Goal: Task Accomplishment & Management: Manage account settings

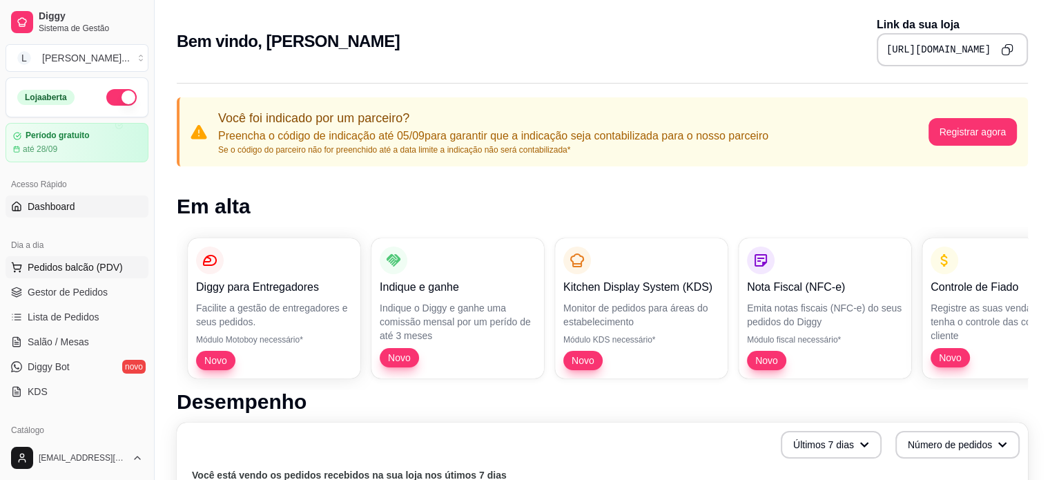
click at [52, 266] on span "Pedidos balcão (PDV)" at bounding box center [75, 267] width 95 height 14
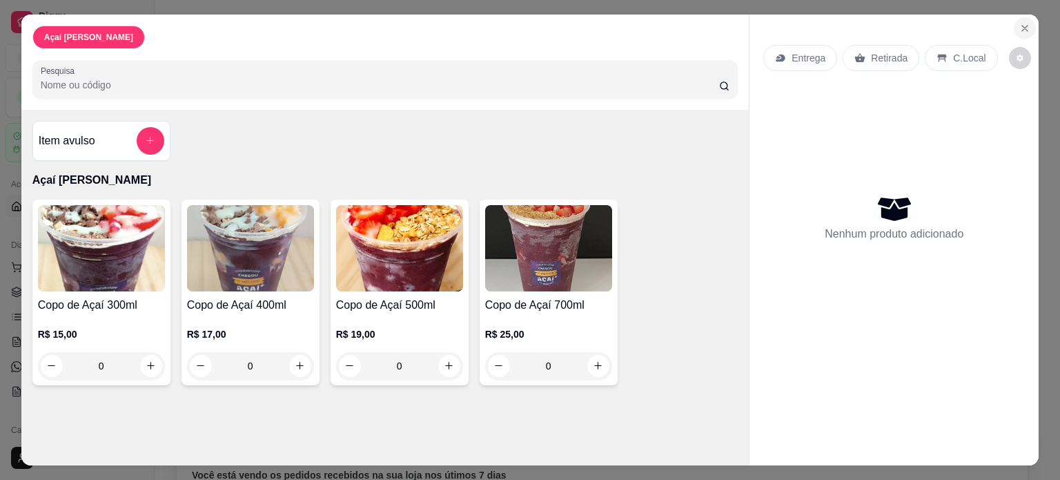
click at [1024, 23] on icon "Close" at bounding box center [1024, 28] width 11 height 11
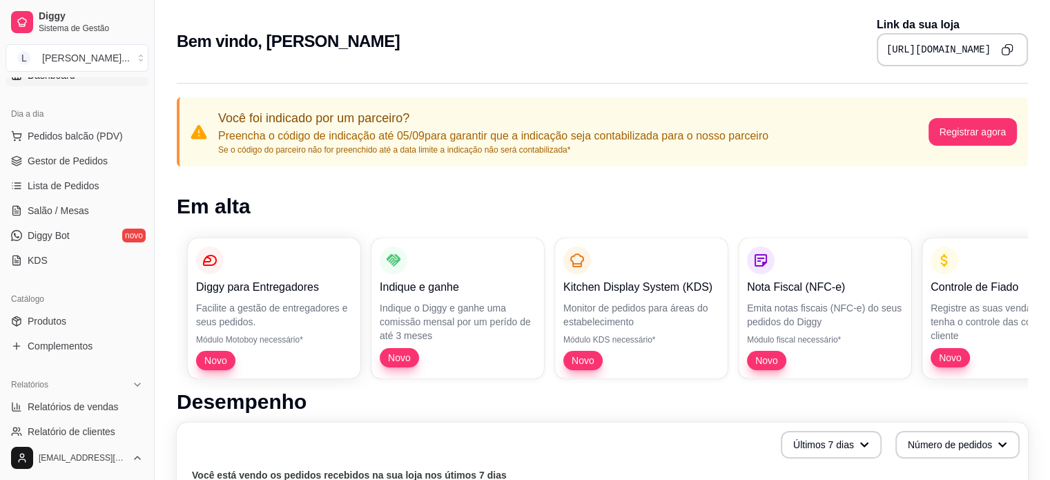
scroll to position [138, 0]
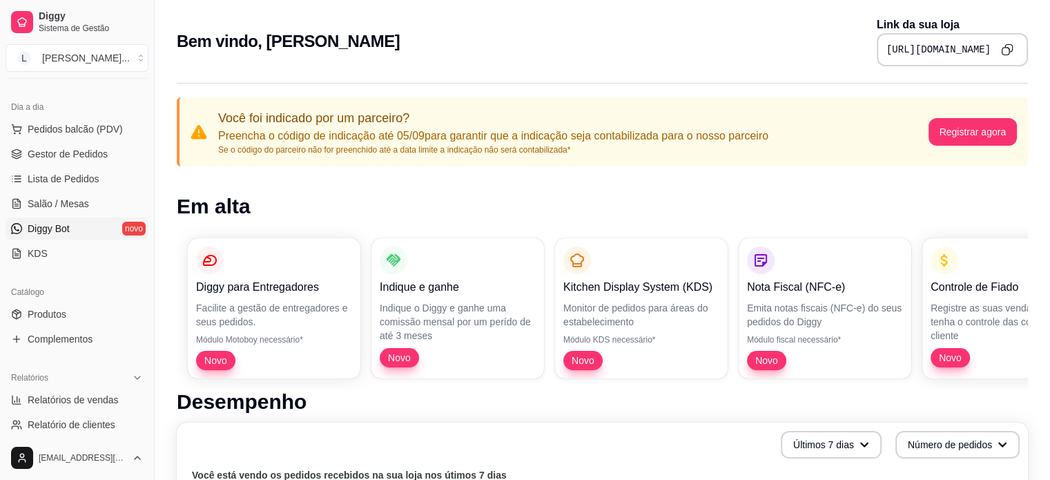
click at [48, 228] on span "Diggy Bot" at bounding box center [49, 229] width 42 height 14
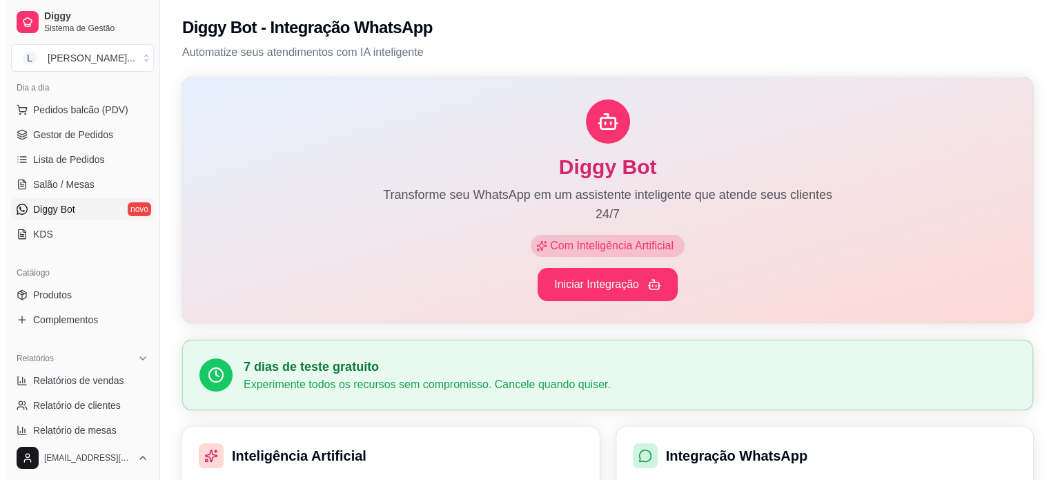
scroll to position [69, 0]
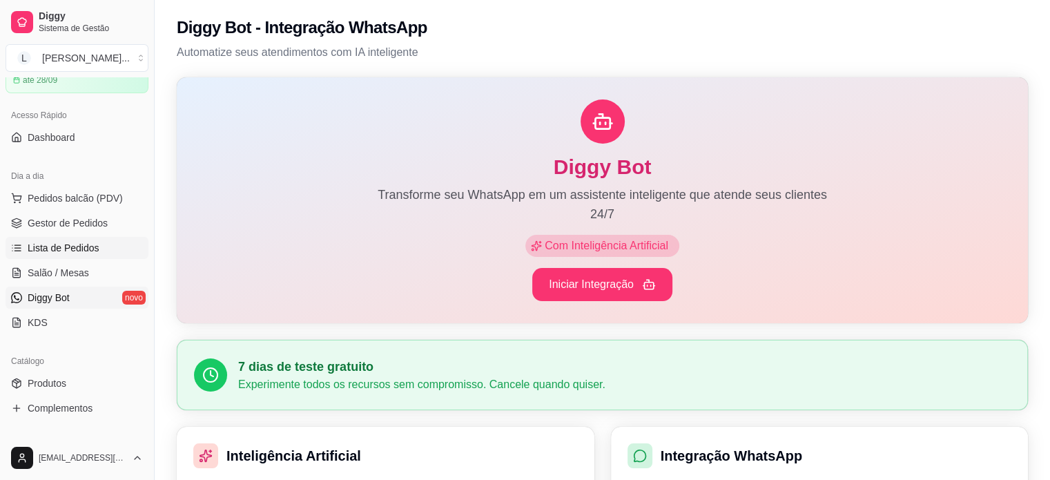
click at [53, 250] on span "Lista de Pedidos" at bounding box center [64, 248] width 72 height 14
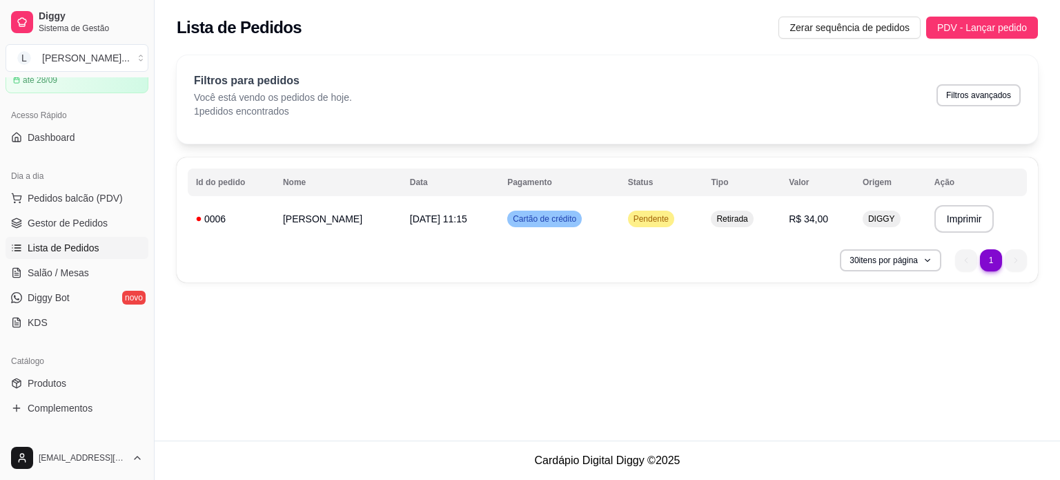
click at [667, 262] on div "30 itens por página 1 1" at bounding box center [607, 260] width 839 height 22
click at [963, 217] on button "Imprimir" at bounding box center [964, 219] width 60 height 28
click at [259, 246] on div "**********" at bounding box center [607, 219] width 861 height 125
click at [625, 259] on div "30 itens por página 1 1" at bounding box center [607, 260] width 839 height 22
click at [508, 209] on td "Cartão de crédito" at bounding box center [559, 218] width 120 height 39
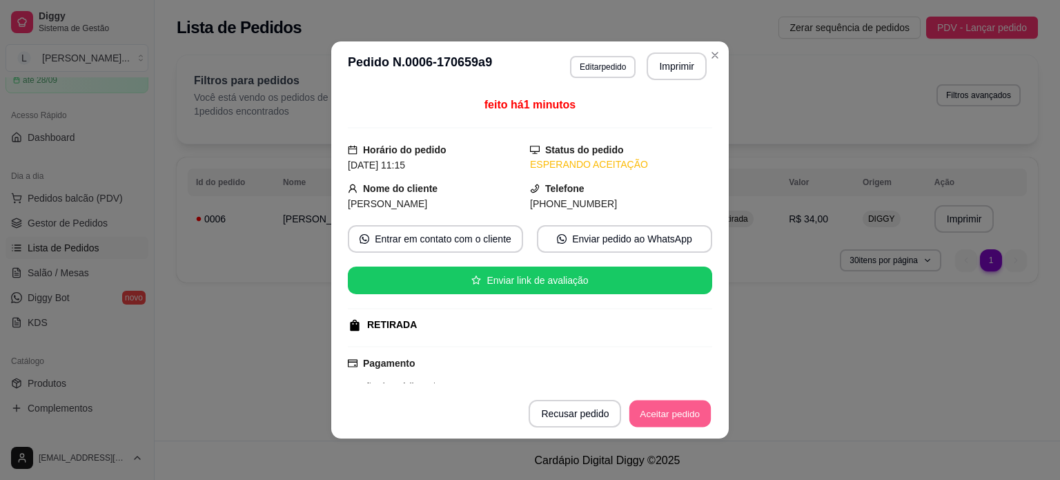
click at [687, 413] on button "Aceitar pedido" at bounding box center [669, 413] width 81 height 27
click at [640, 419] on button "Mover para preparo" at bounding box center [659, 413] width 104 height 27
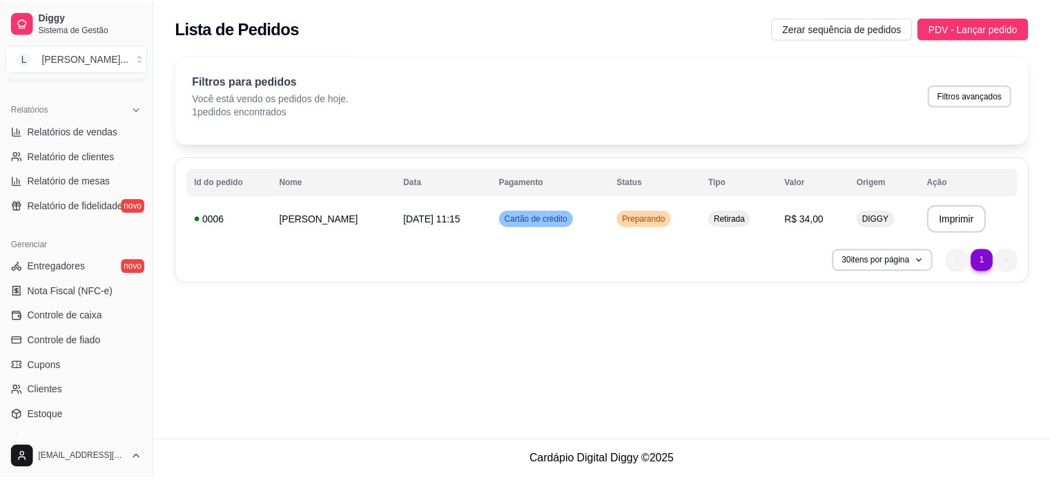
scroll to position [414, 0]
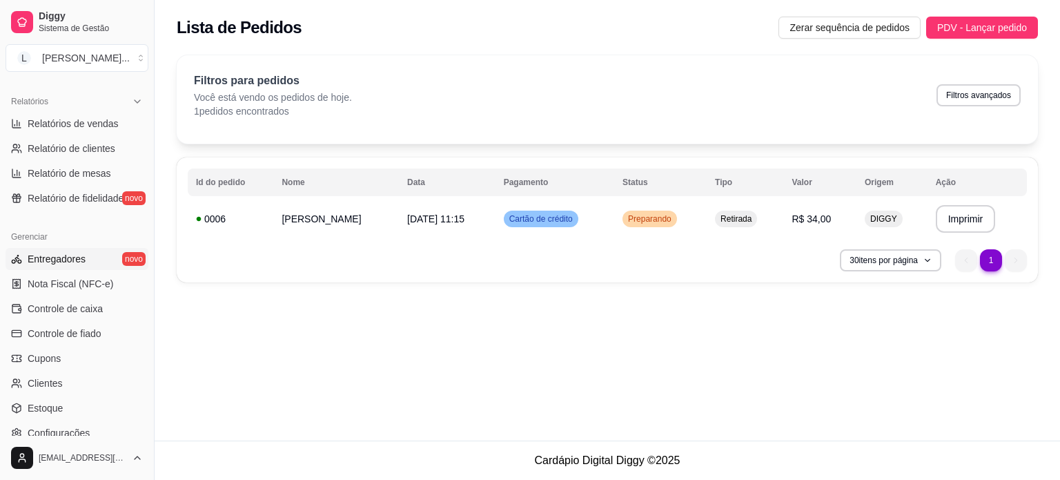
click at [36, 259] on span "Entregadores" at bounding box center [57, 259] width 58 height 14
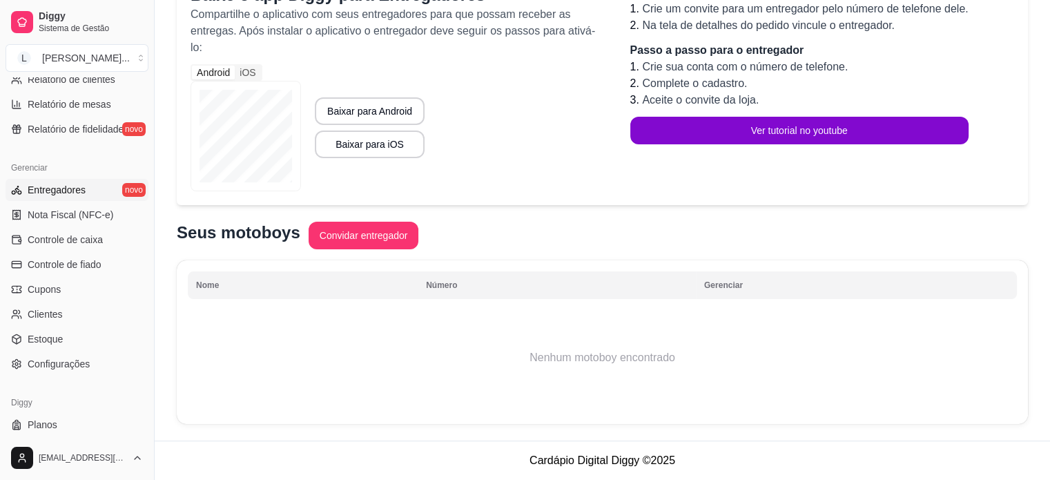
scroll to position [513, 0]
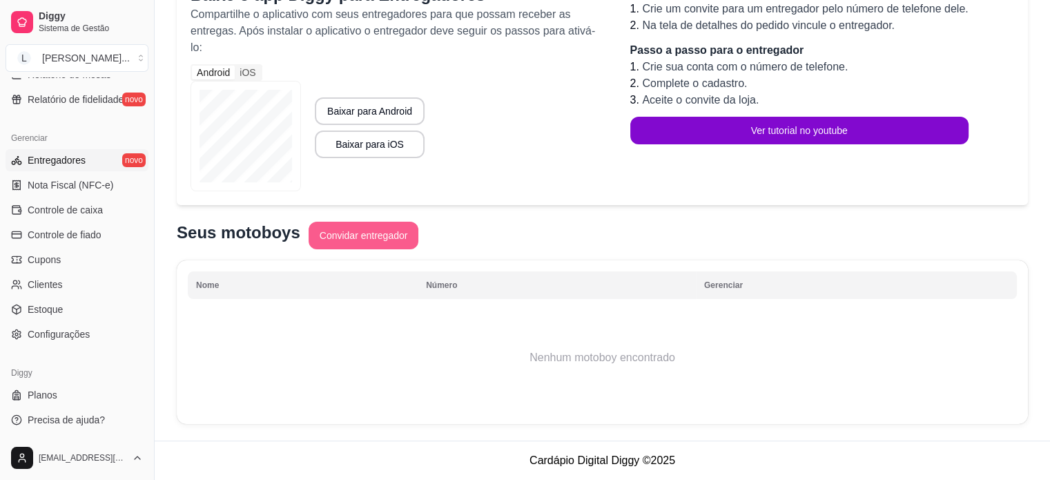
click at [373, 233] on button "Convidar entregador" at bounding box center [363, 236] width 110 height 28
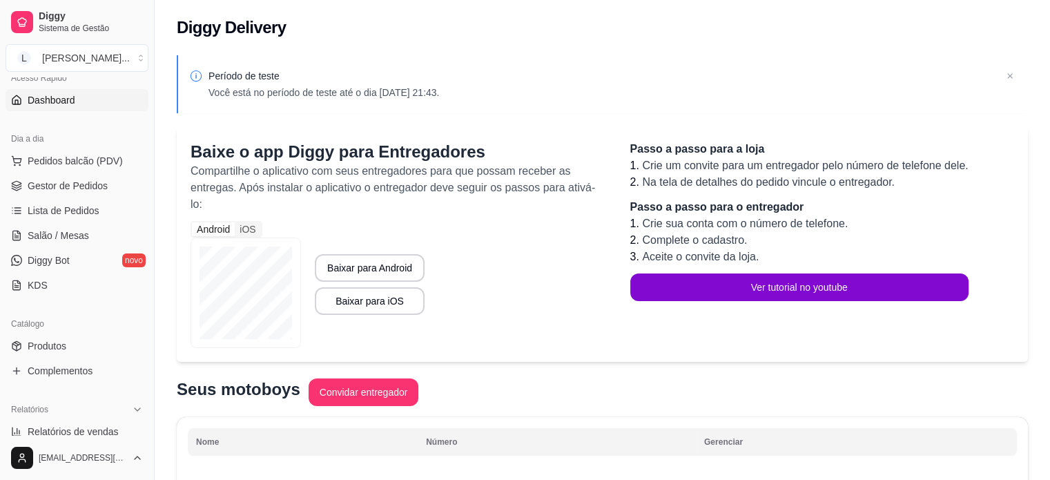
scroll to position [138, 0]
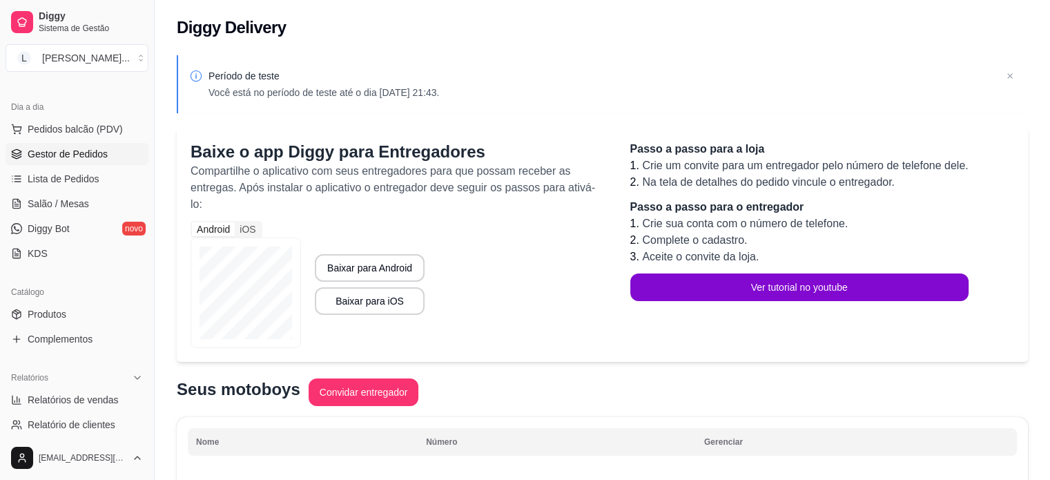
click at [88, 149] on span "Gestor de Pedidos" at bounding box center [68, 154] width 80 height 14
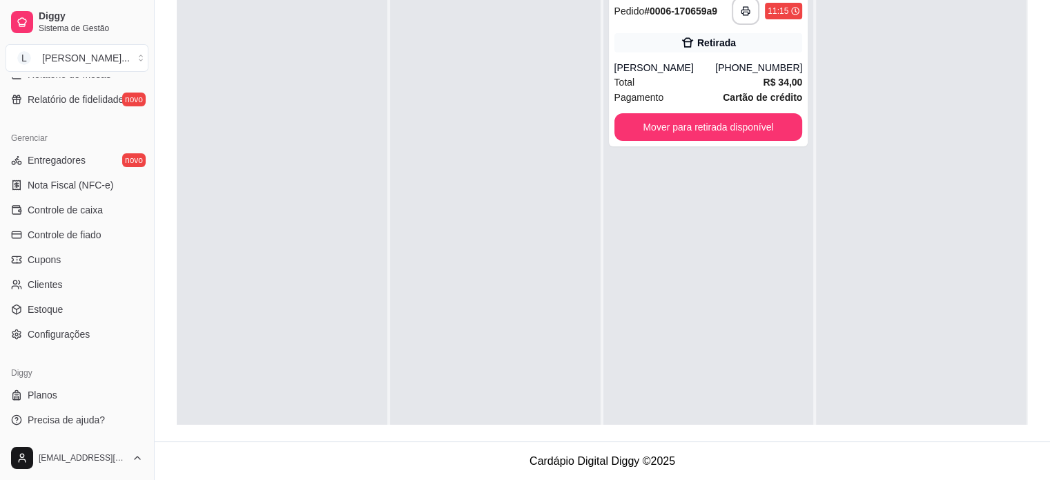
scroll to position [210, 0]
click at [36, 334] on span "Configurações" at bounding box center [59, 334] width 62 height 14
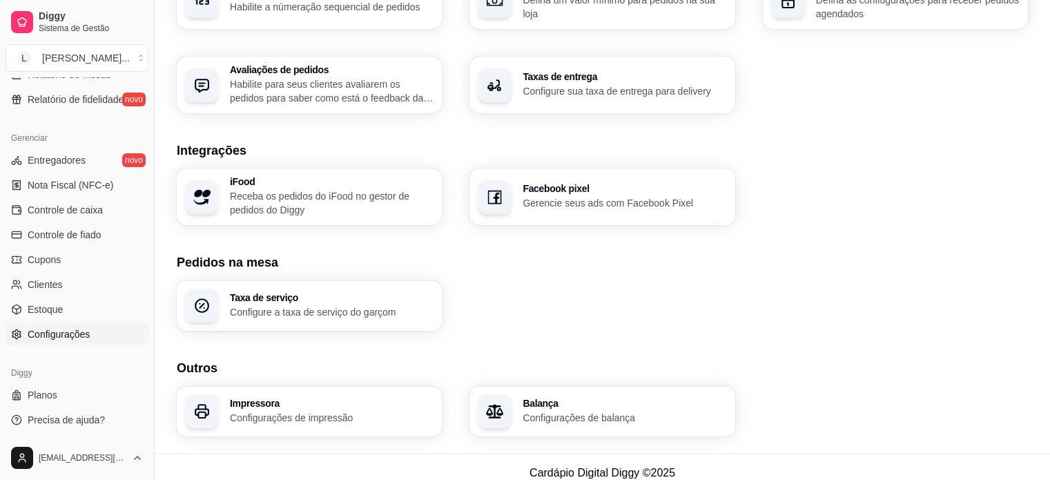
scroll to position [483, 0]
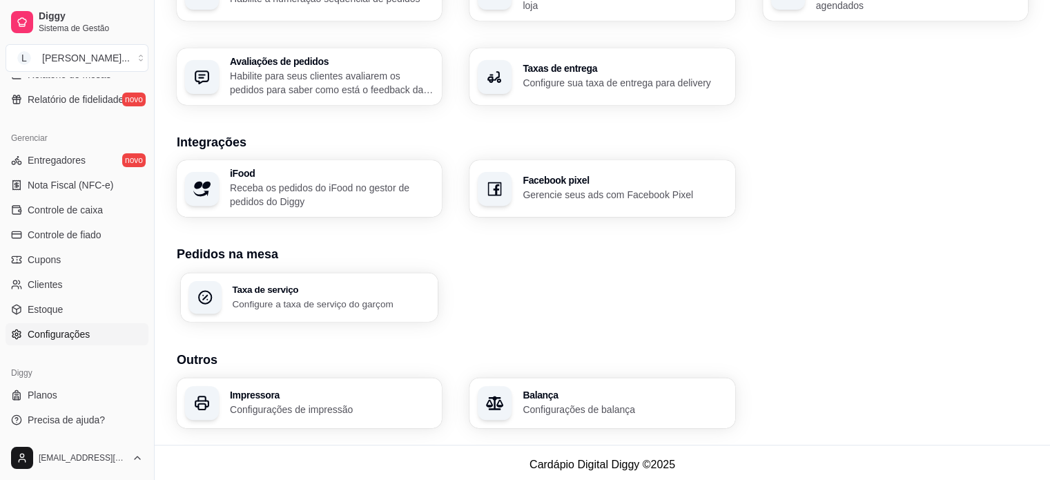
click at [345, 282] on div "Taxa de serviço Configure a taxa de serviço do garçom" at bounding box center [309, 297] width 257 height 49
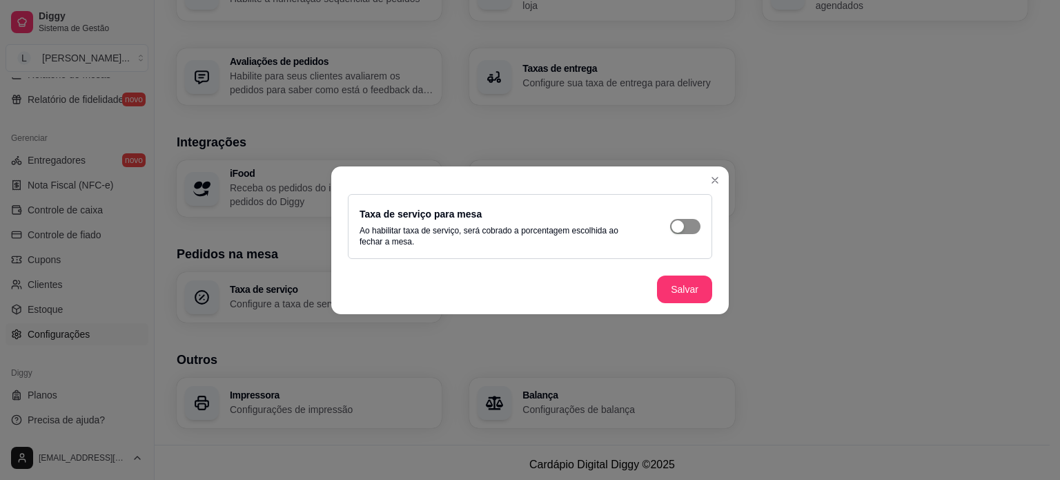
click at [689, 227] on span "button" at bounding box center [685, 226] width 30 height 15
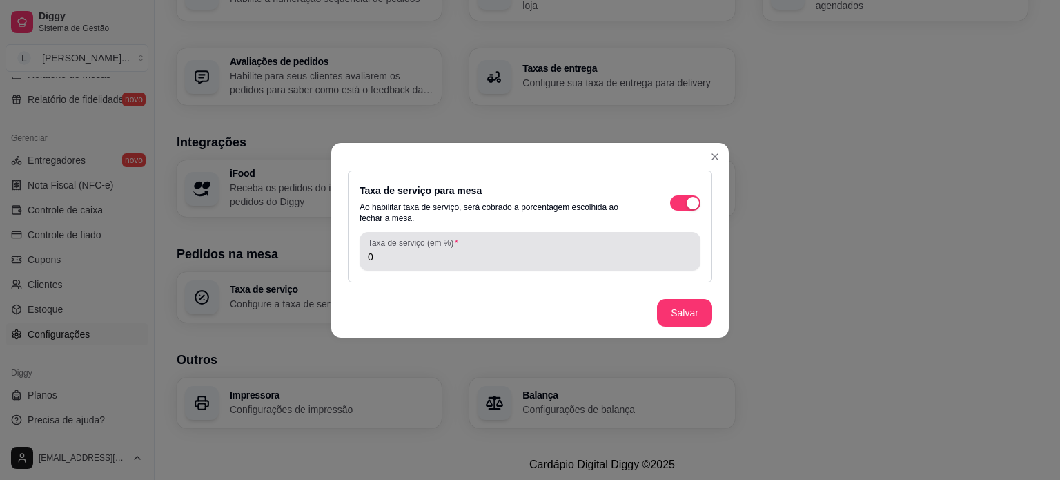
click at [562, 264] on div "Taxa de serviço (em %) 0" at bounding box center [530, 251] width 341 height 39
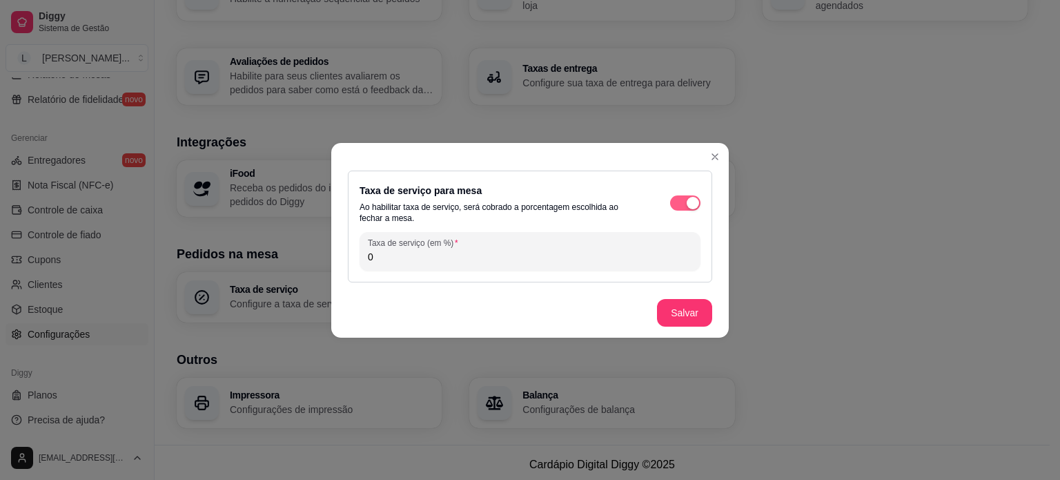
click at [687, 201] on div "button" at bounding box center [693, 203] width 12 height 12
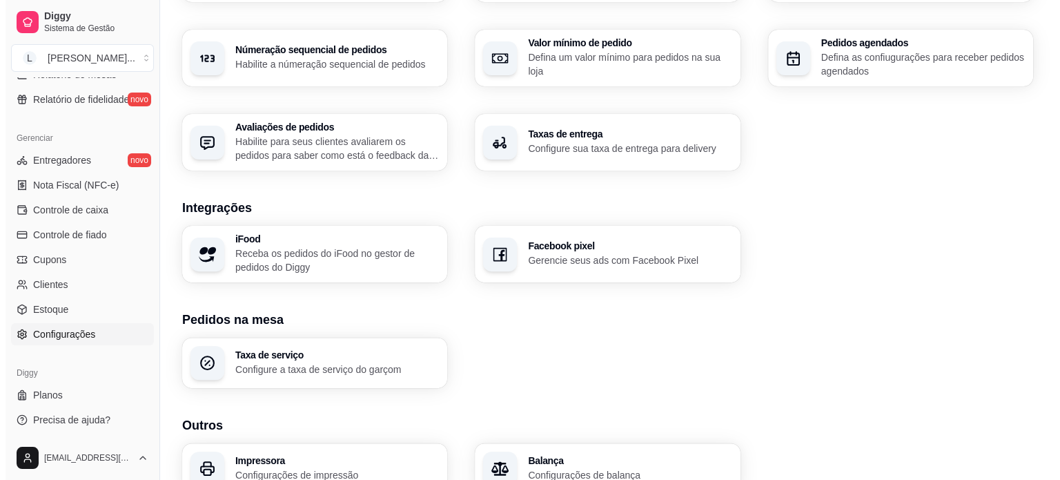
scroll to position [348, 0]
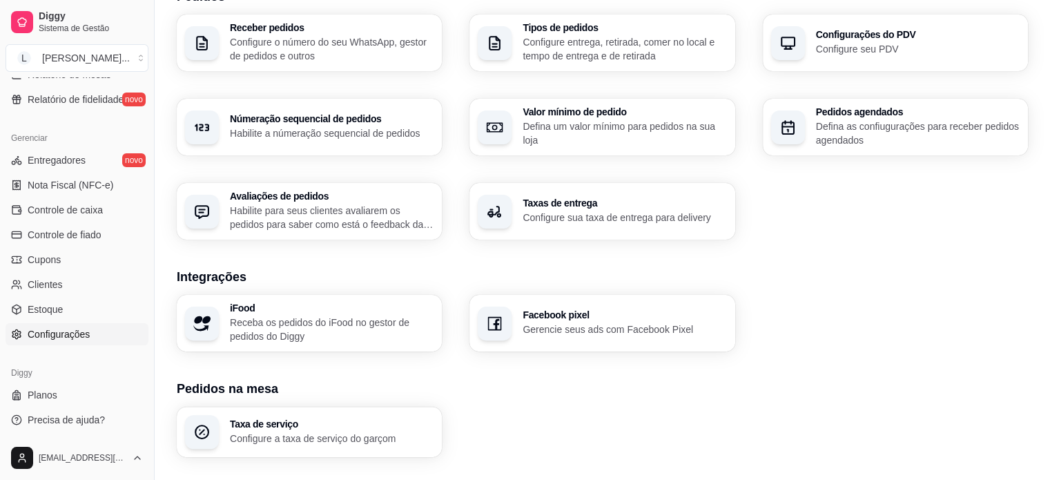
click at [552, 198] on h3 "Taxas de entrega" at bounding box center [624, 203] width 204 height 10
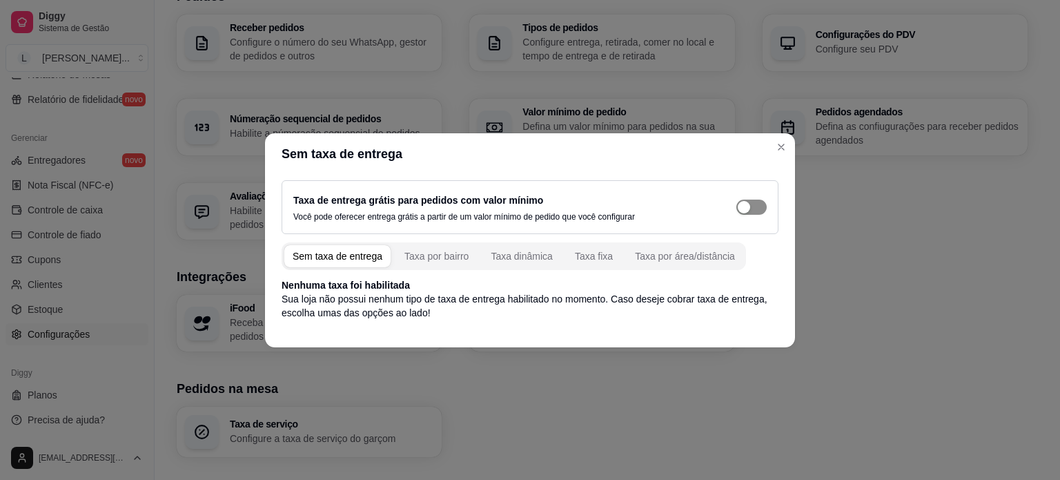
click at [742, 205] on div "button" at bounding box center [744, 207] width 12 height 12
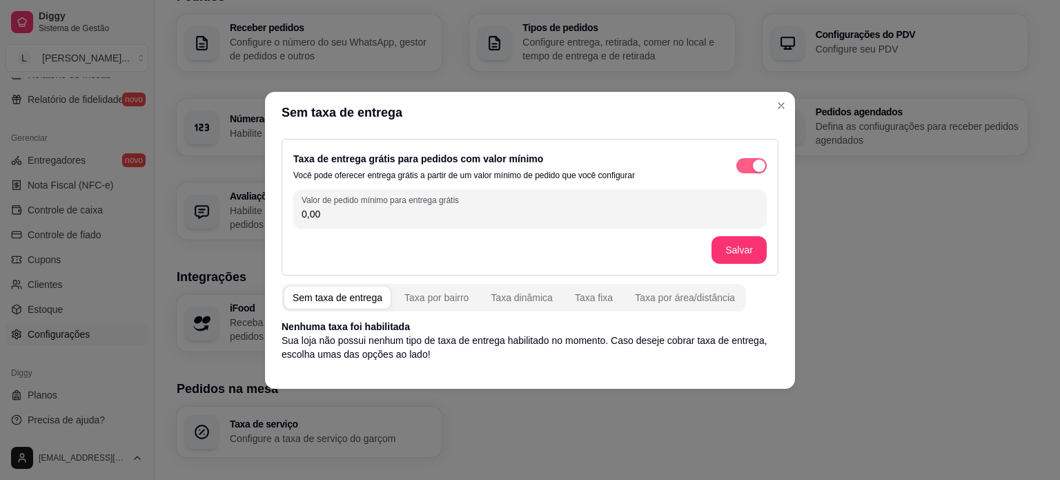
click at [747, 161] on span "button" at bounding box center [751, 165] width 30 height 15
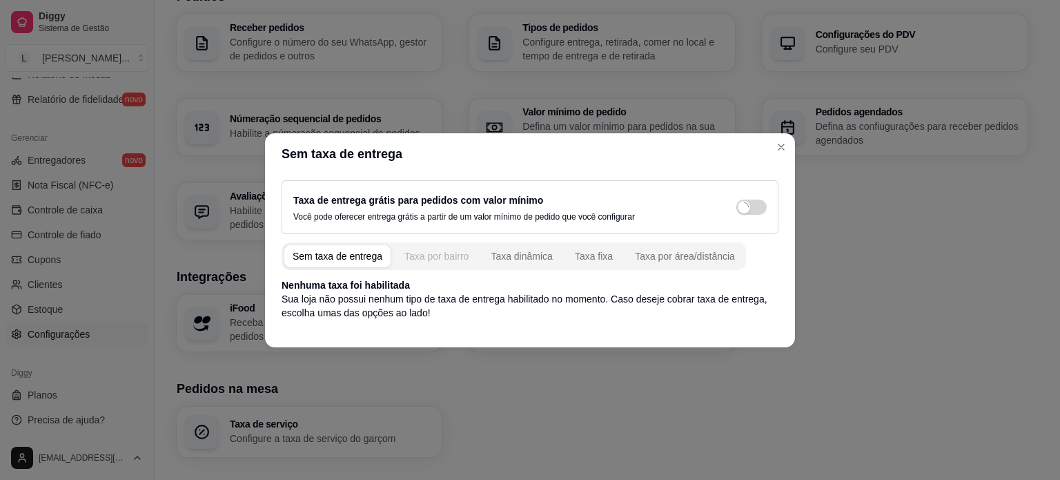
click at [433, 259] on div "Taxa por bairro" at bounding box center [436, 256] width 64 height 14
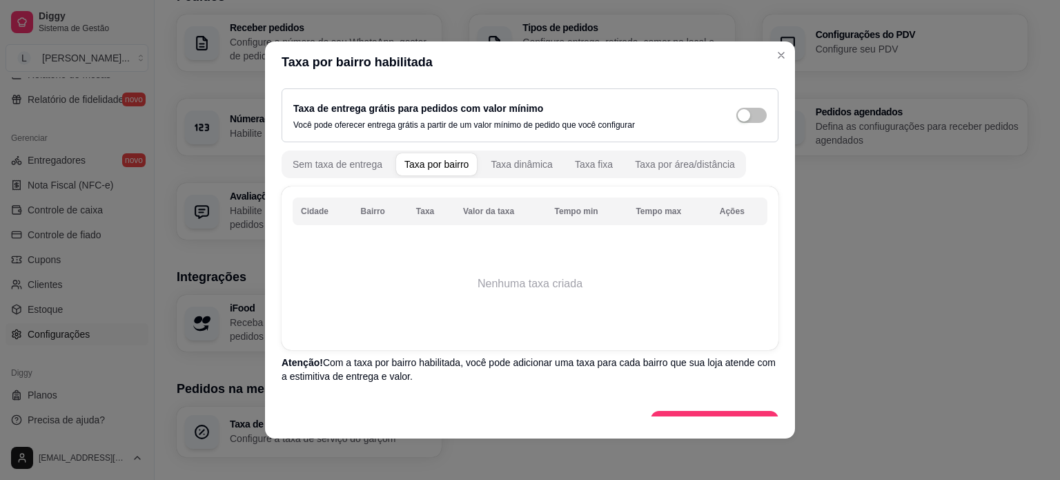
click at [426, 162] on div "Taxa por bairro" at bounding box center [436, 164] width 64 height 14
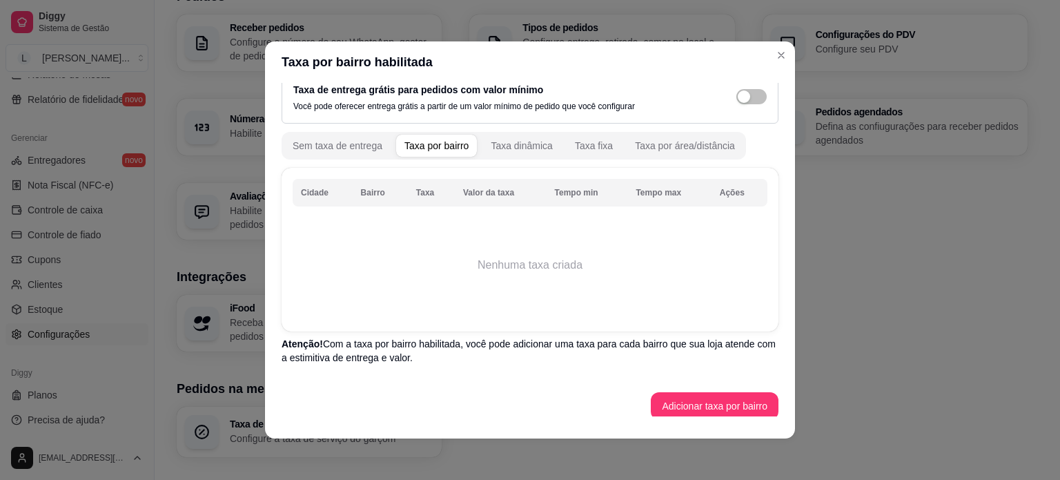
scroll to position [27, 0]
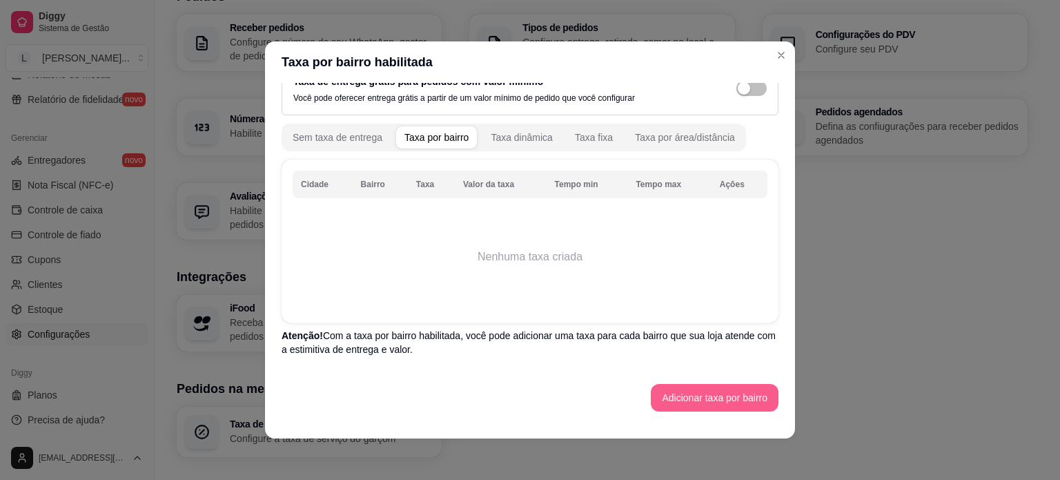
click at [687, 404] on button "Adicionar taxa por bairro" at bounding box center [715, 398] width 128 height 28
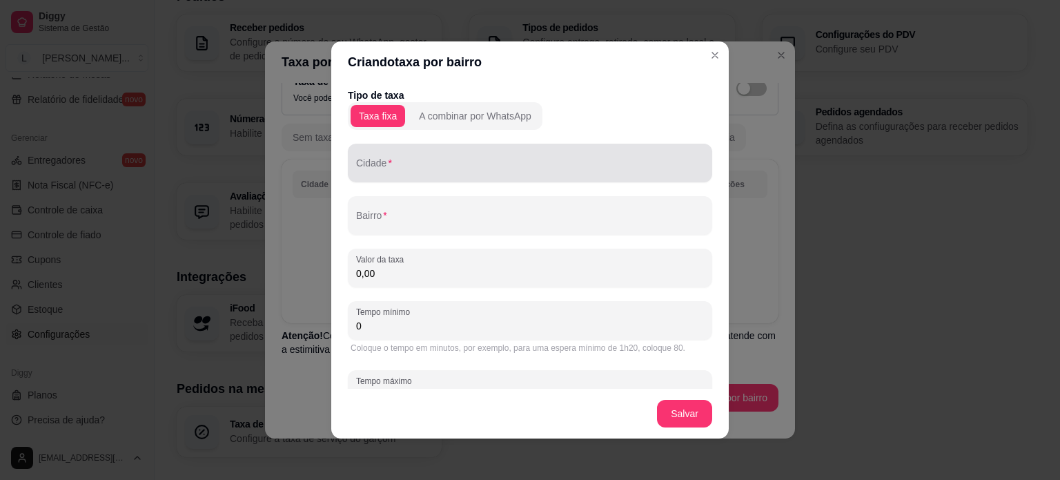
click at [434, 156] on div at bounding box center [530, 163] width 348 height 28
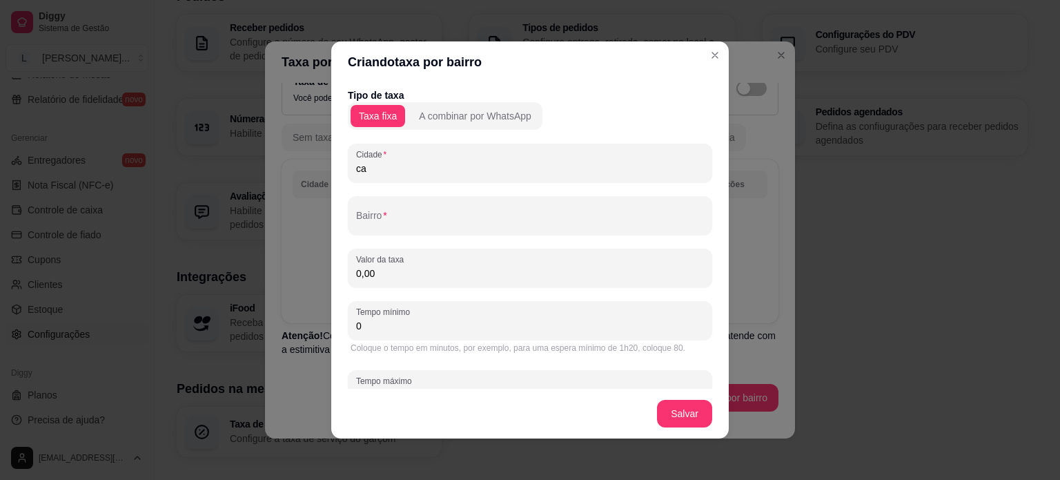
type input "c"
type input "CASTRO"
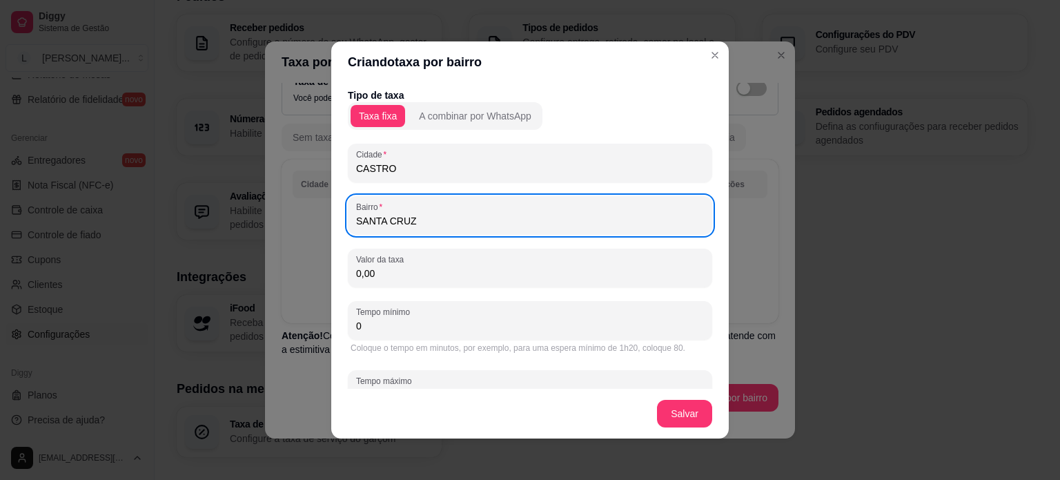
type input "SANTA CRUZ"
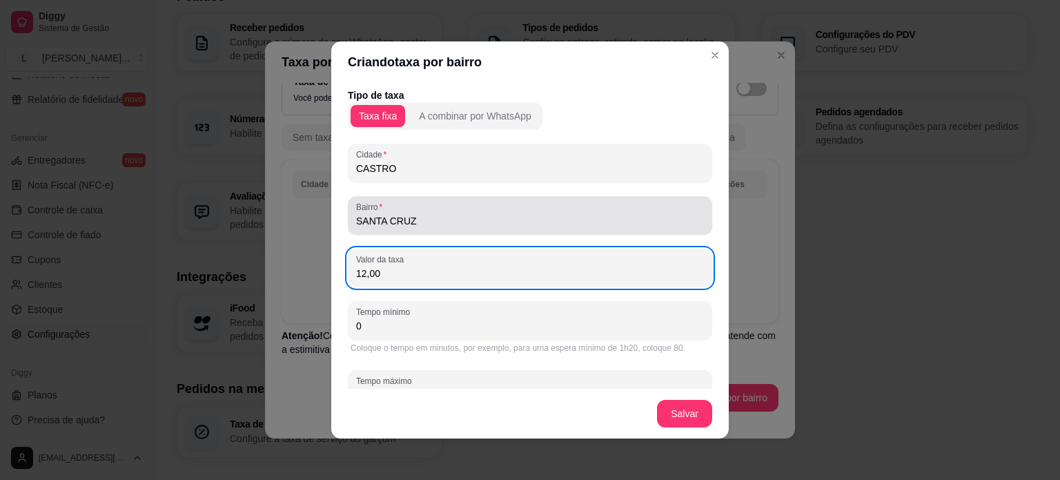
type input "12,00"
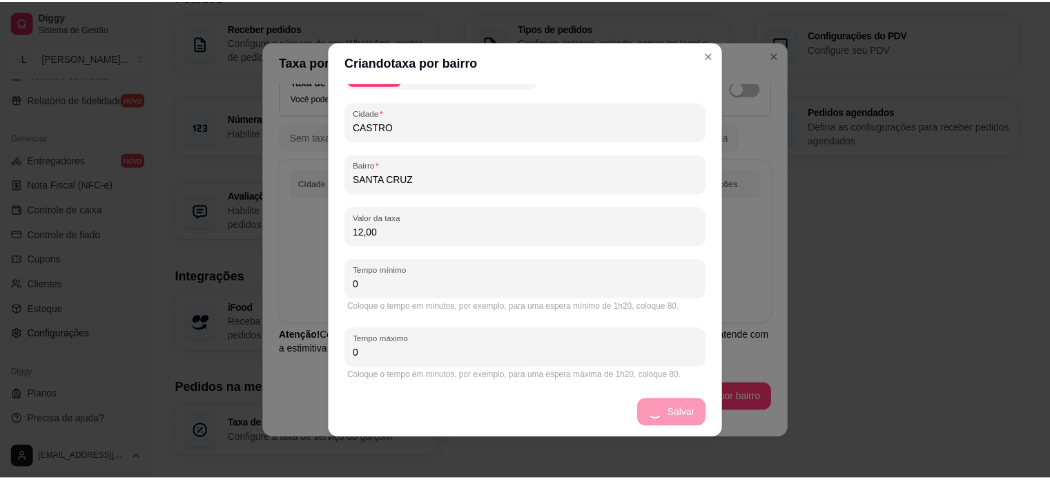
scroll to position [0, 0]
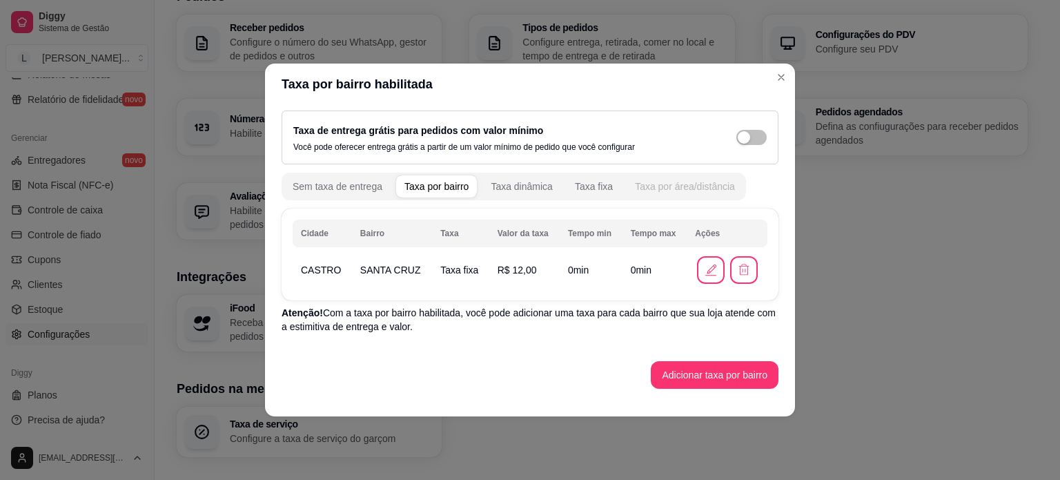
click at [640, 190] on div "Taxa por área/distância" at bounding box center [685, 186] width 100 height 14
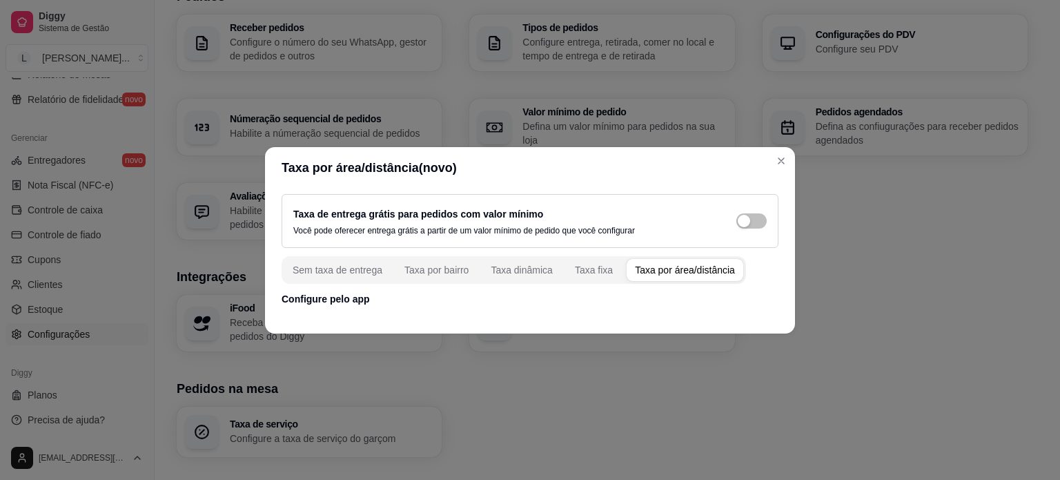
click at [668, 270] on div "Taxa por área/distância" at bounding box center [685, 270] width 100 height 14
click at [317, 299] on p "Configure pelo app" at bounding box center [530, 299] width 497 height 14
click at [752, 215] on span "button" at bounding box center [751, 220] width 30 height 15
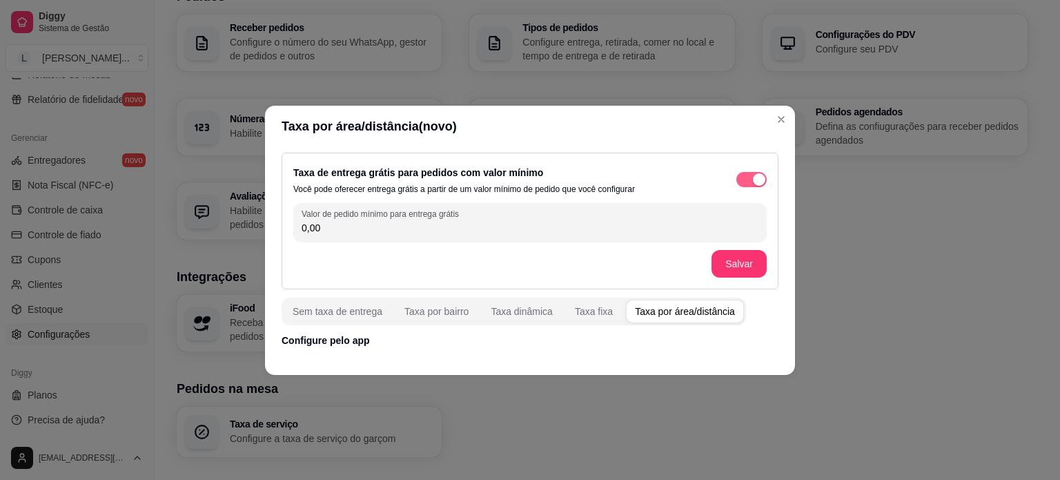
click at [758, 175] on div "button" at bounding box center [759, 179] width 12 height 12
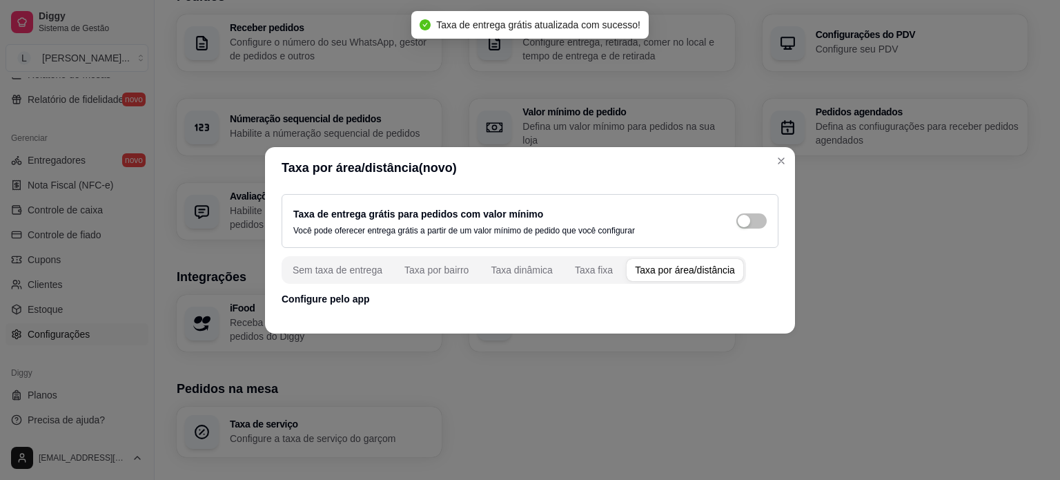
click at [690, 263] on div "Taxa por área/distância" at bounding box center [685, 270] width 100 height 14
drag, startPoint x: 351, startPoint y: 296, endPoint x: 344, endPoint y: 306, distance: 11.5
click at [348, 298] on p "Configure pelo app" at bounding box center [530, 299] width 497 height 14
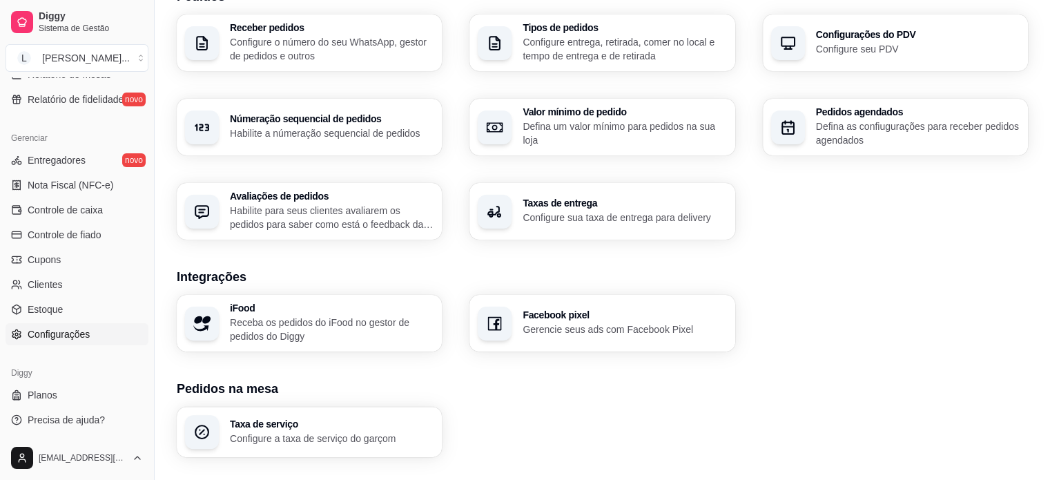
click at [787, 168] on div "Receber pedidos Configure o número do seu WhatsApp, gestor de pedidos e outros …" at bounding box center [602, 126] width 851 height 225
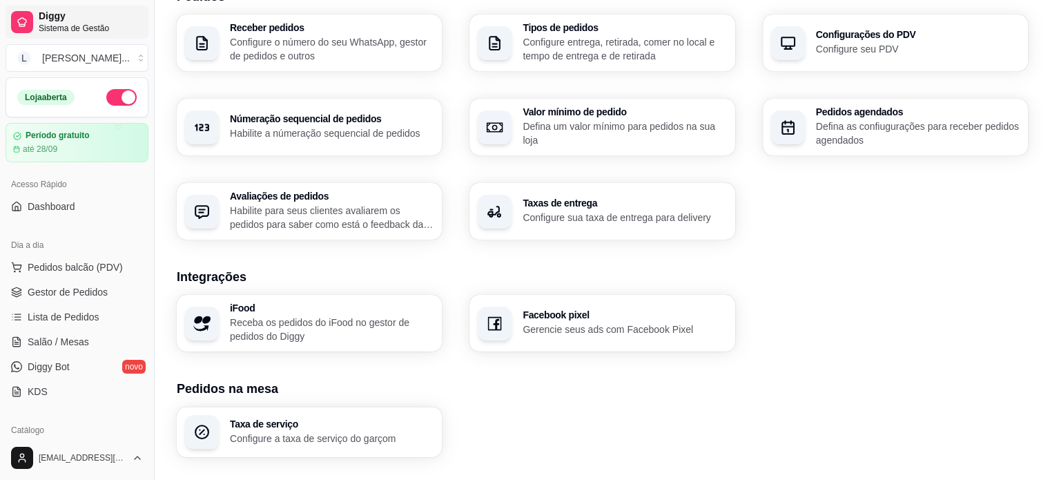
click at [62, 24] on span "Sistema de Gestão" at bounding box center [91, 28] width 104 height 11
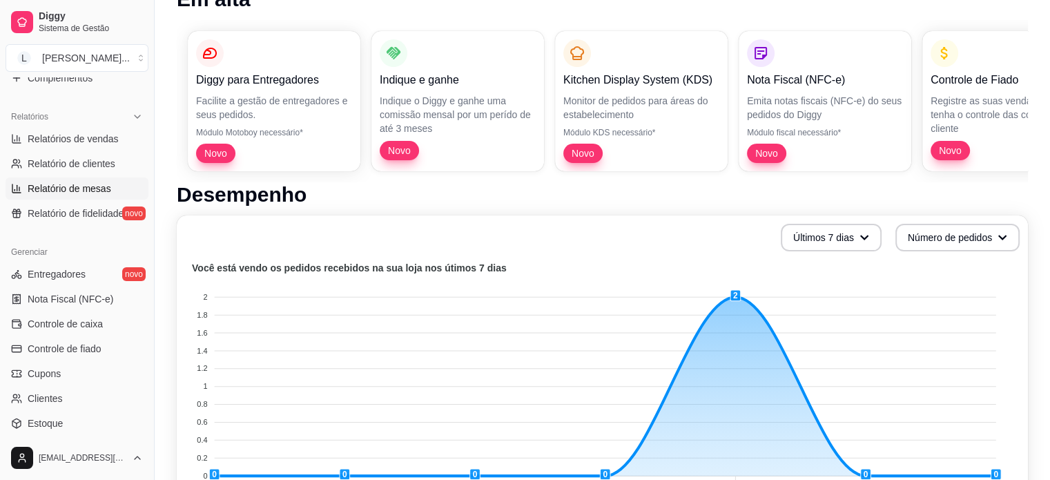
scroll to position [483, 0]
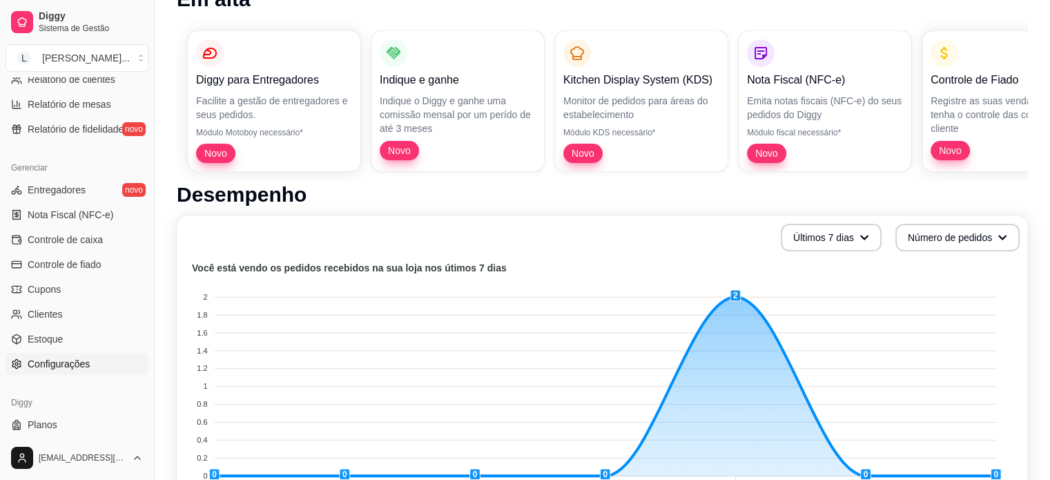
click at [75, 358] on span "Configurações" at bounding box center [59, 364] width 62 height 14
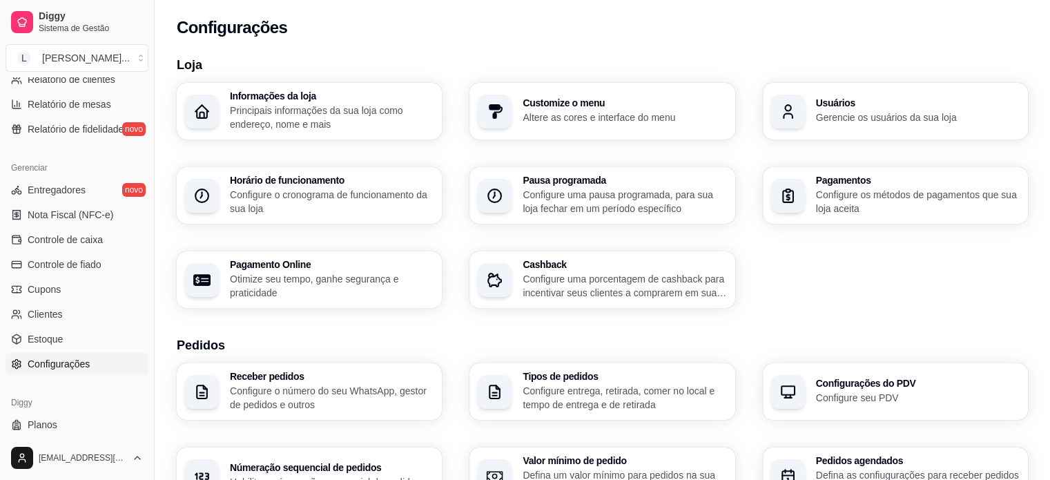
click at [368, 282] on p "Otimize seu tempo, ganhe segurança e praticidade" at bounding box center [332, 286] width 204 height 28
select select "4.98"
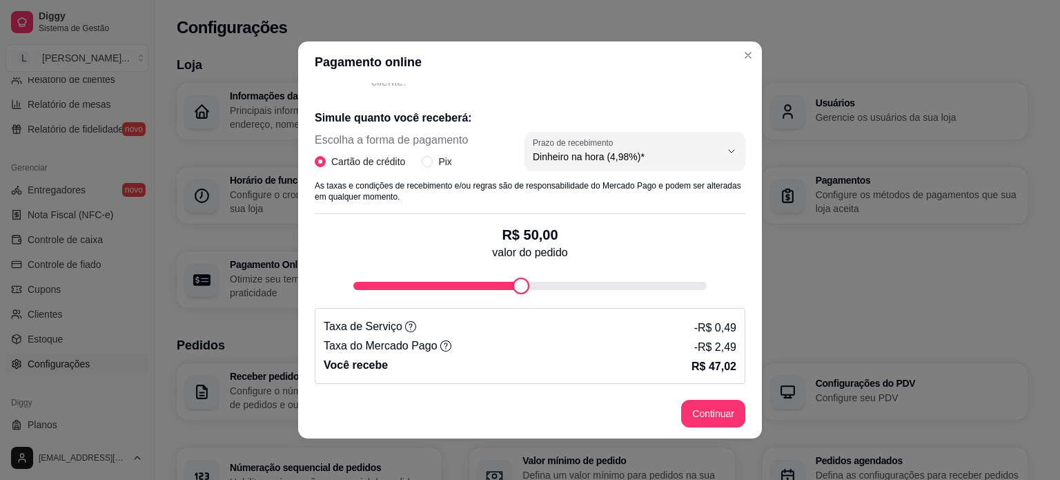
scroll to position [180, 0]
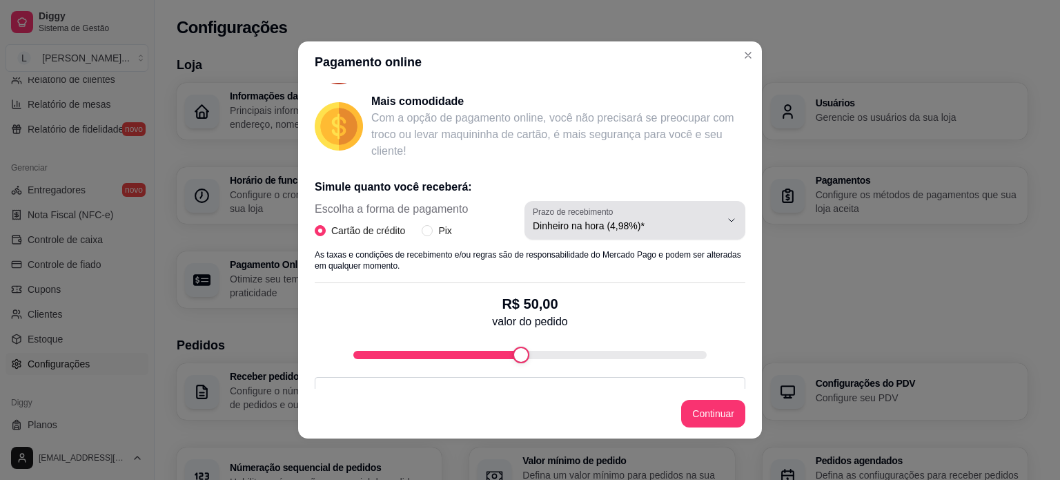
click at [582, 223] on span "Dinheiro na hora (4,98%)*" at bounding box center [627, 226] width 188 height 14
click at [576, 257] on span "Dinheiro na hora (4,98%)*" at bounding box center [612, 257] width 177 height 13
select select
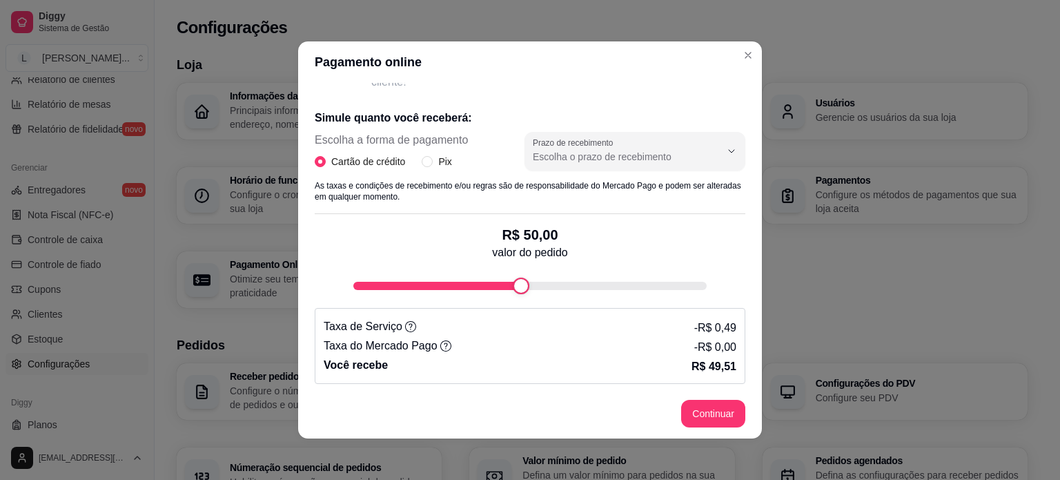
scroll to position [3, 0]
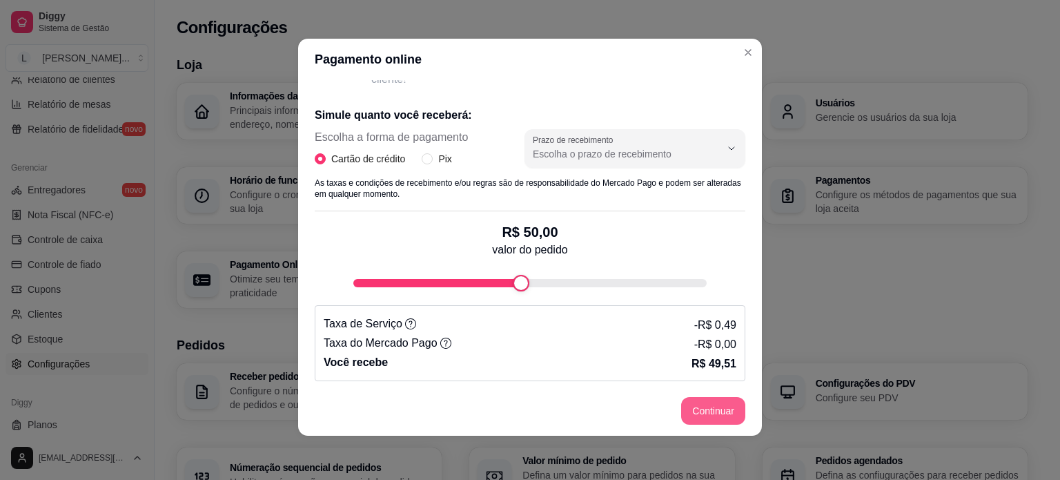
click at [718, 413] on button "Continuar" at bounding box center [713, 411] width 64 height 28
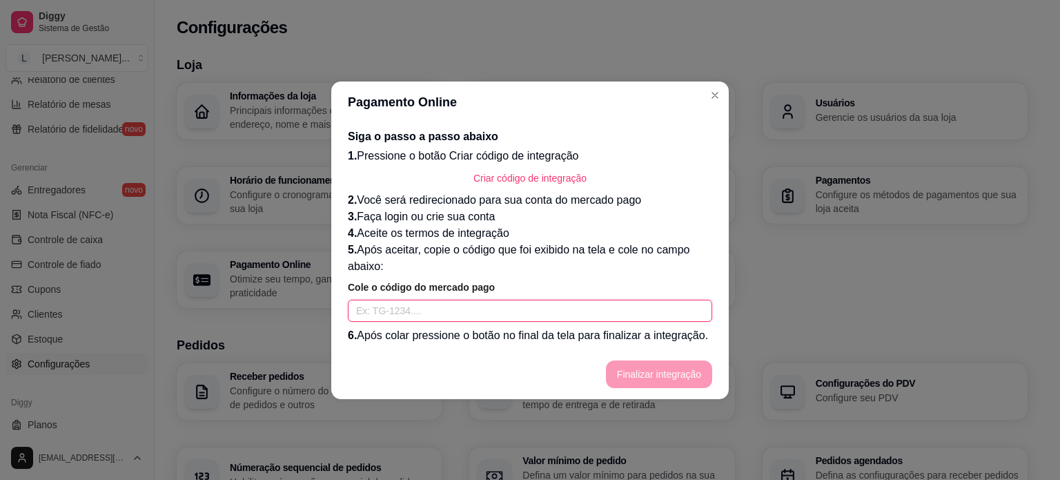
click at [544, 307] on input "text" at bounding box center [530, 310] width 364 height 22
click at [539, 184] on button "Criar código de integração" at bounding box center [529, 178] width 135 height 28
click at [483, 320] on input "text" at bounding box center [530, 310] width 364 height 22
paste input "TG-68b6ffd419580b0001f853ed-177777908"
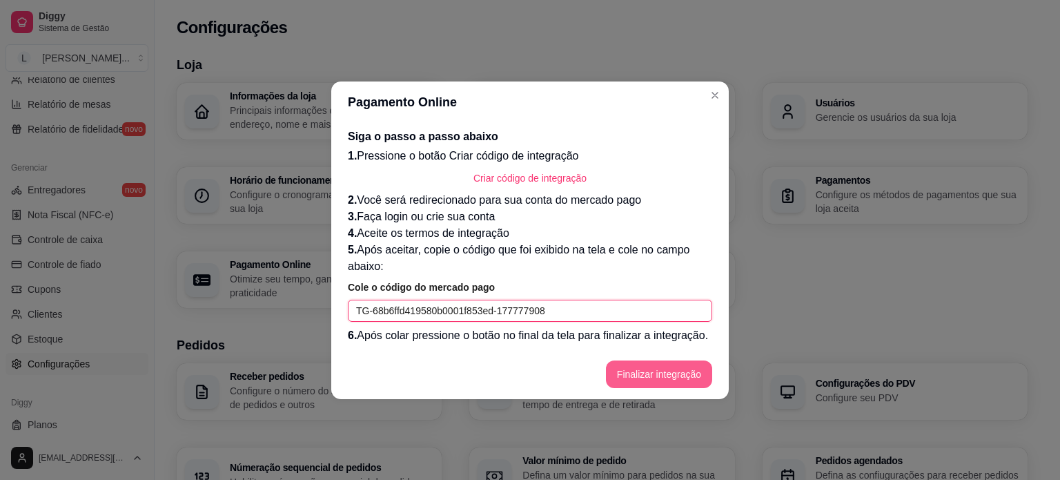
type input "TG-68b6ffd419580b0001f853ed-177777908"
click at [615, 374] on button "Finalizar integração" at bounding box center [659, 373] width 104 height 27
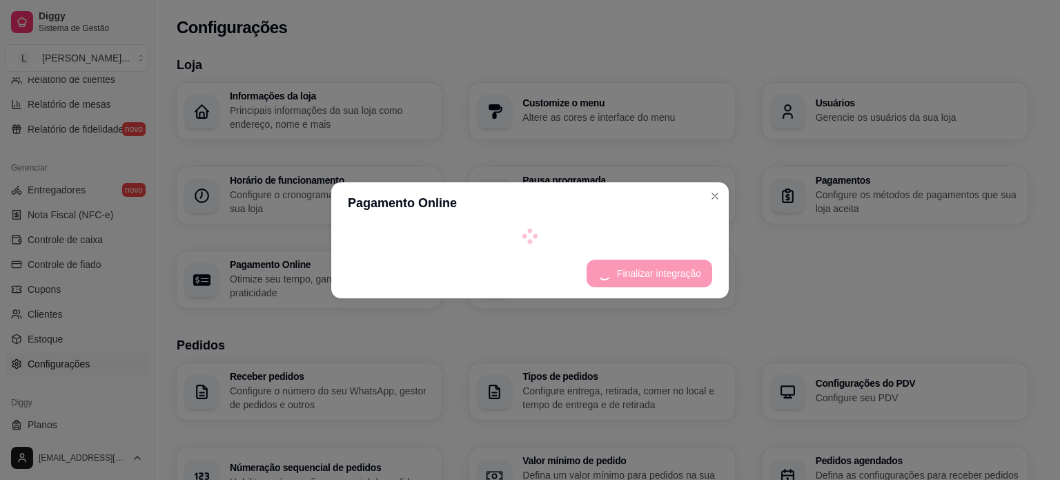
select select "4.98"
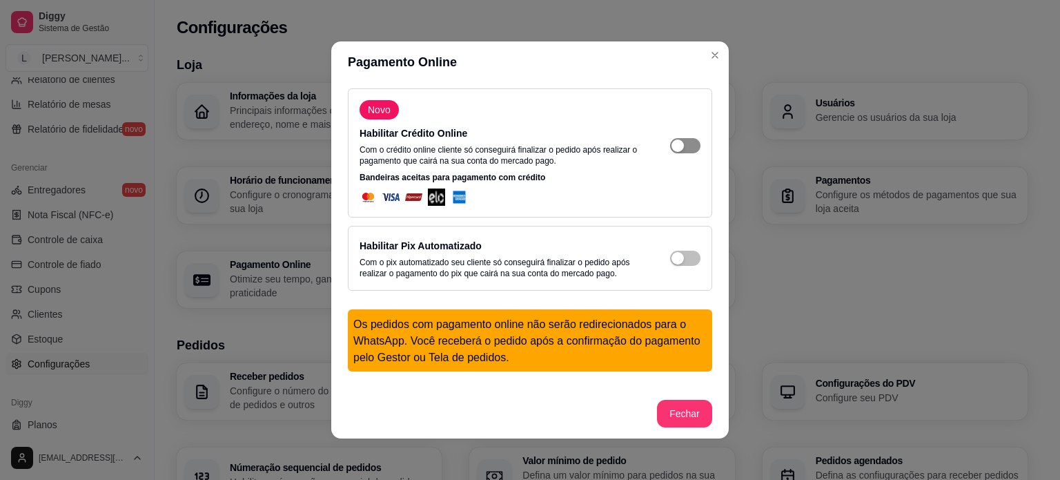
click at [671, 148] on div "button" at bounding box center [677, 145] width 12 height 12
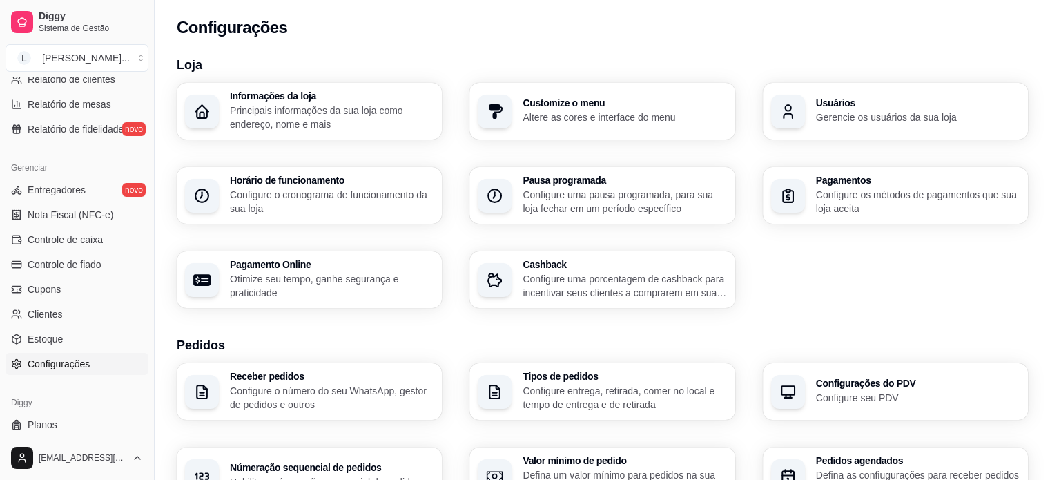
click at [235, 260] on h3 "Pagamento Online" at bounding box center [332, 264] width 204 height 10
select select "4.98"
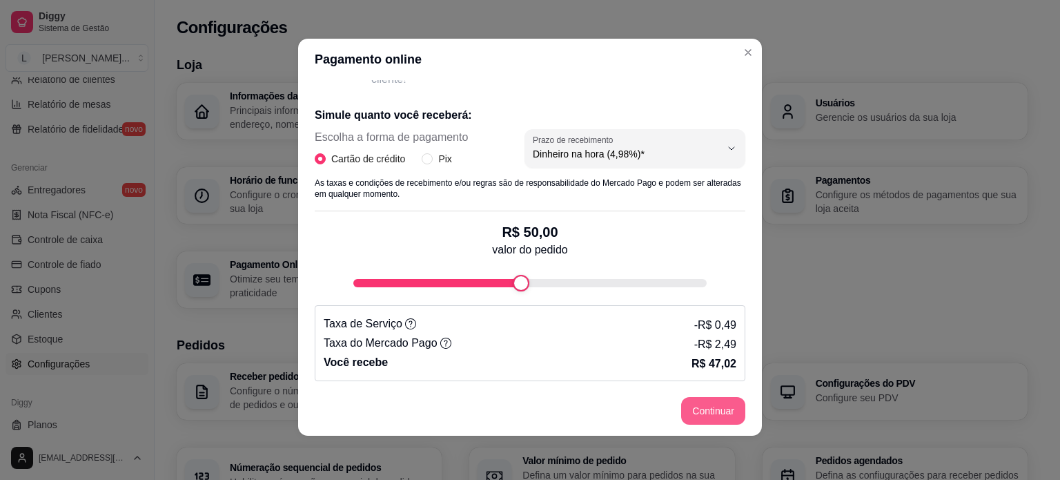
click at [698, 417] on button "Continuar" at bounding box center [713, 411] width 64 height 28
select select "4.98"
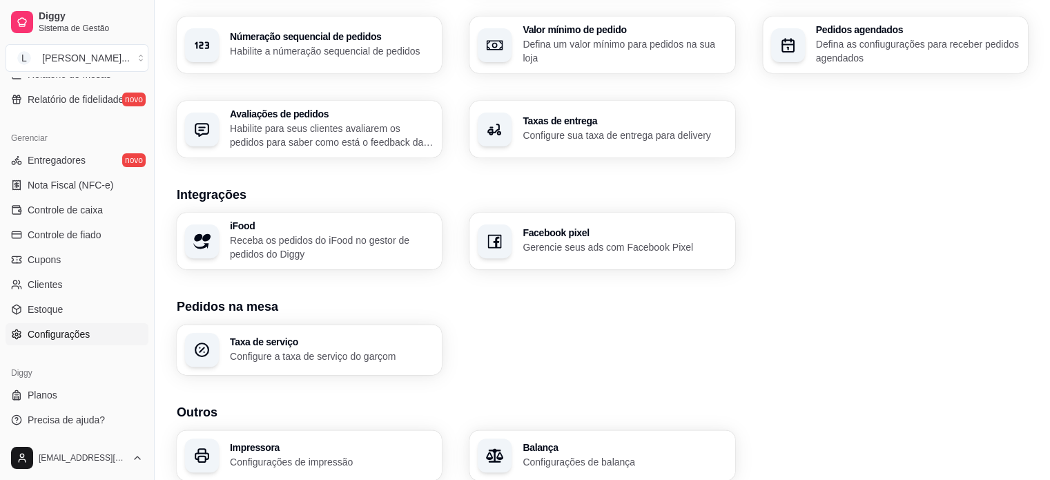
scroll to position [348, 0]
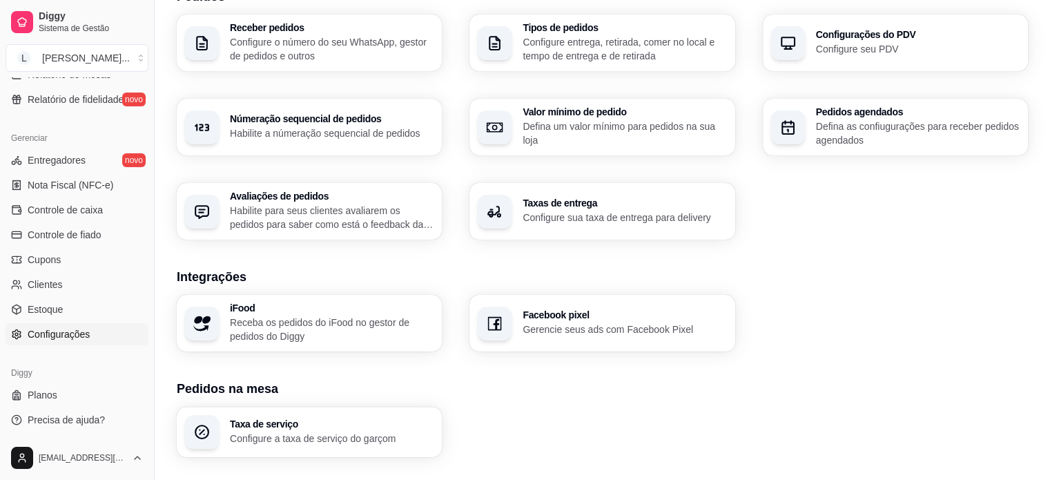
click at [555, 214] on p "Configure sua taxa de entrega para delivery" at bounding box center [624, 217] width 204 height 14
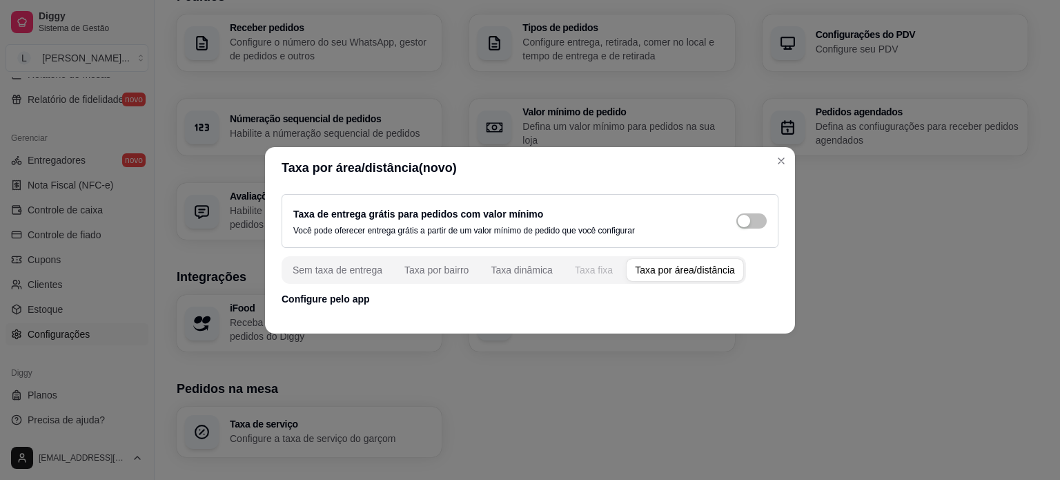
click at [585, 275] on div "Taxa fixa" at bounding box center [594, 270] width 38 height 14
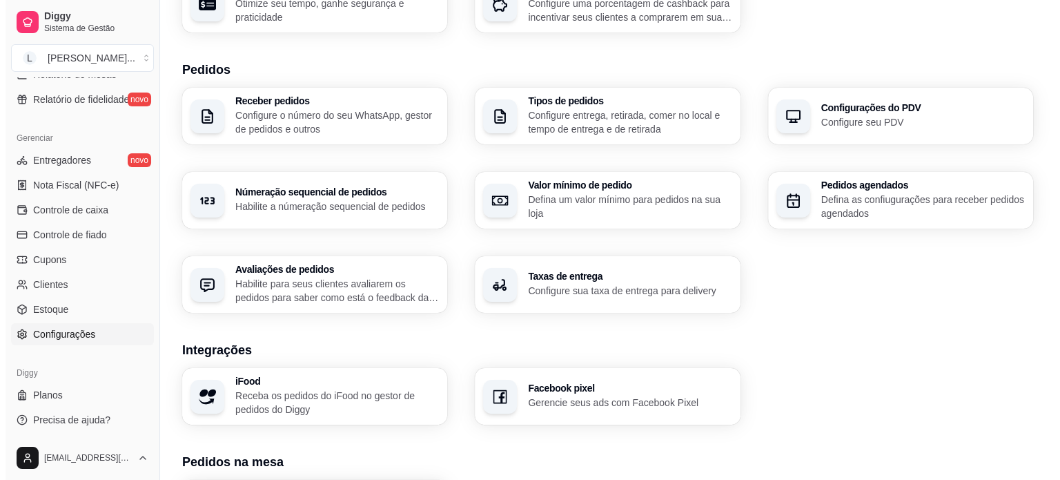
scroll to position [141, 0]
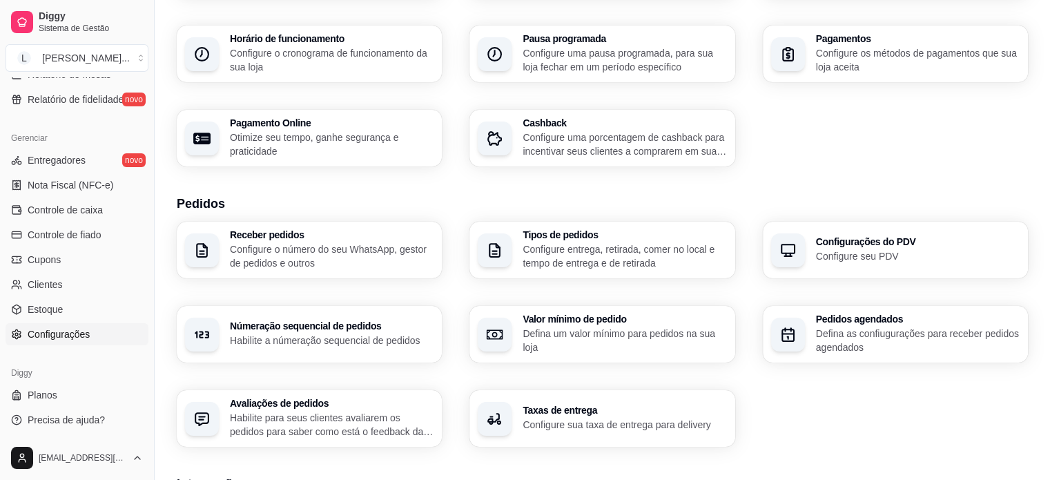
click at [513, 269] on div "Tipos de pedidos Configure entrega, retirada, comer no local e tempo de entrega…" at bounding box center [601, 250] width 265 height 57
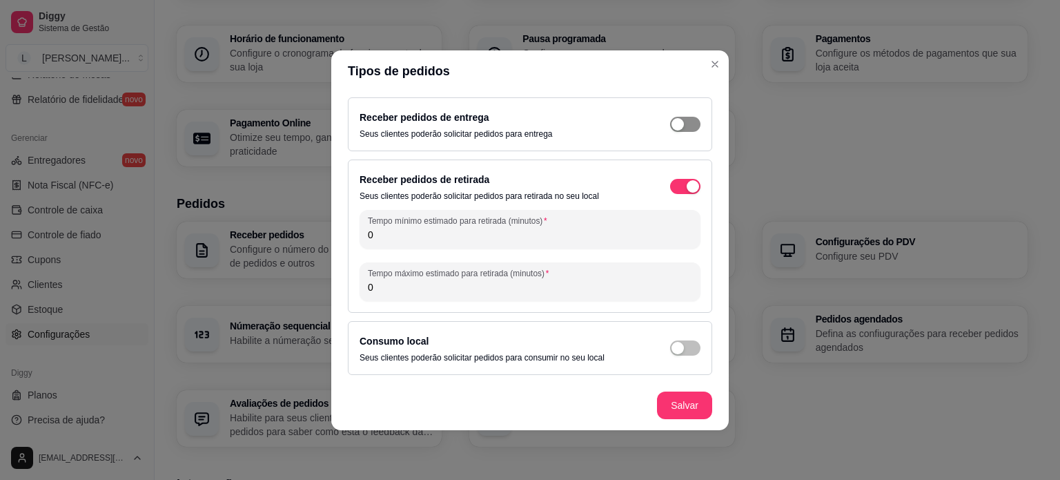
click at [680, 128] on div "button" at bounding box center [677, 124] width 12 height 12
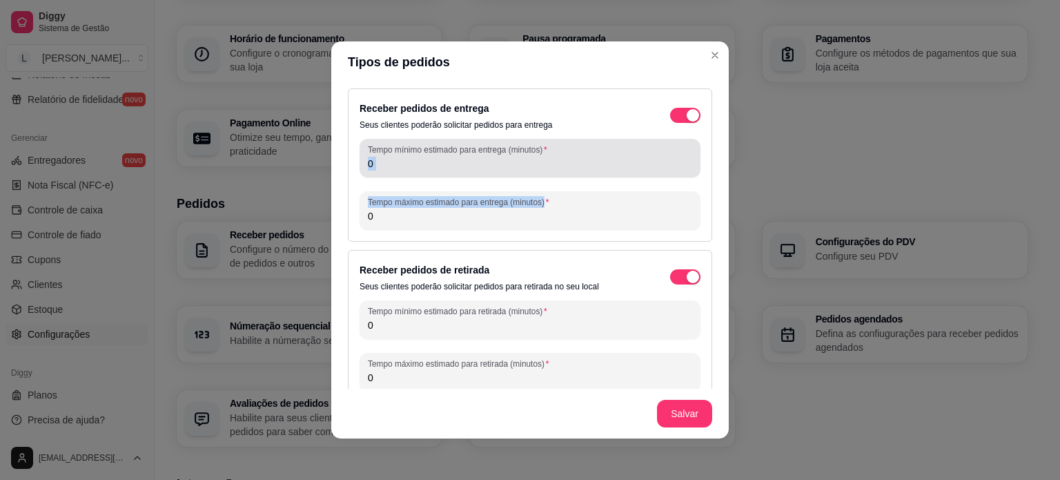
drag, startPoint x: 435, startPoint y: 173, endPoint x: 343, endPoint y: 157, distance: 93.8
click at [348, 157] on div "Receber pedidos de entrega Seus clientes poderão solicitar pedidos para entrega…" at bounding box center [530, 164] width 364 height 153
click at [438, 162] on input "0" at bounding box center [530, 164] width 324 height 14
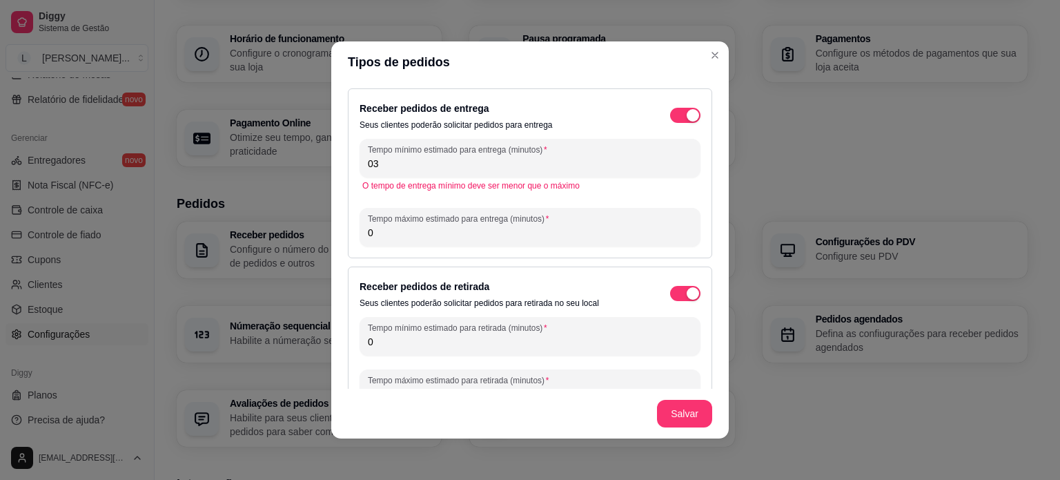
type input "0"
type input "30"
drag, startPoint x: 528, startPoint y: 235, endPoint x: 195, endPoint y: 209, distance: 333.6
click at [200, 210] on div "Tipos de pedidos Receber pedidos de entrega Seus clientes poderão solicitar ped…" at bounding box center [530, 240] width 1060 height 480
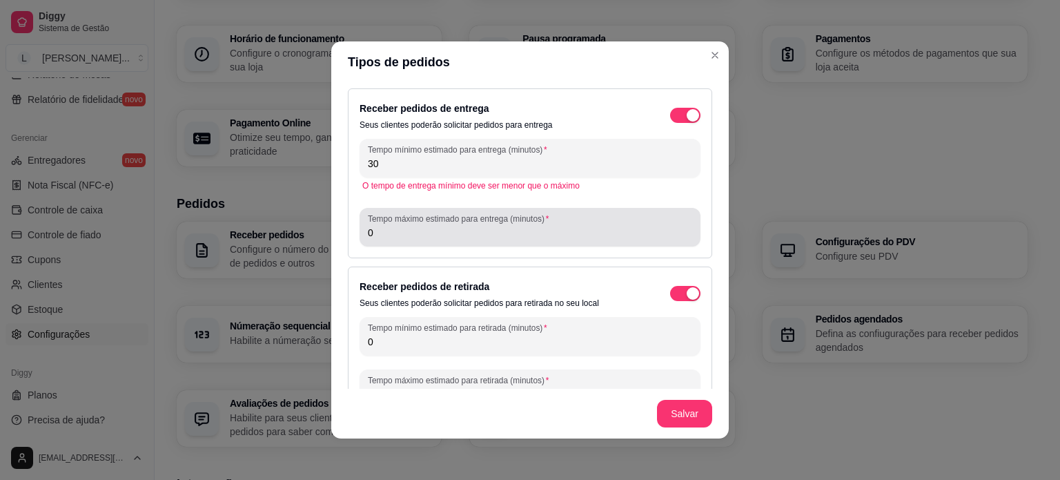
click at [441, 230] on input "0" at bounding box center [530, 233] width 324 height 14
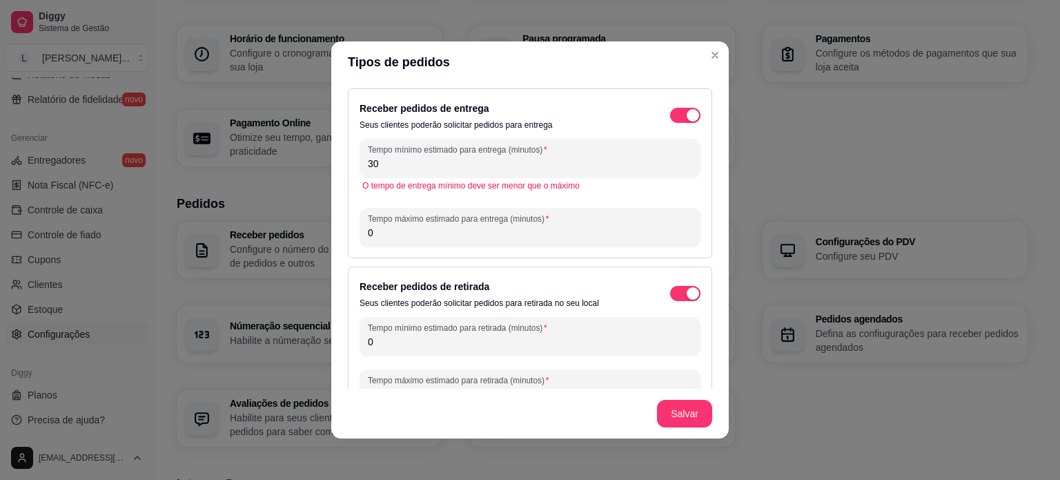
drag, startPoint x: 423, startPoint y: 237, endPoint x: 328, endPoint y: 213, distance: 97.6
click at [331, 213] on div "Receber pedidos de entrega Seus clientes poderão solicitar pedidos para entrega…" at bounding box center [529, 236] width 397 height 306
drag, startPoint x: 401, startPoint y: 239, endPoint x: 275, endPoint y: 214, distance: 128.7
click at [275, 214] on div "Tipos de pedidos Receber pedidos de entrega Seus clientes poderão solicitar ped…" at bounding box center [530, 240] width 1060 height 480
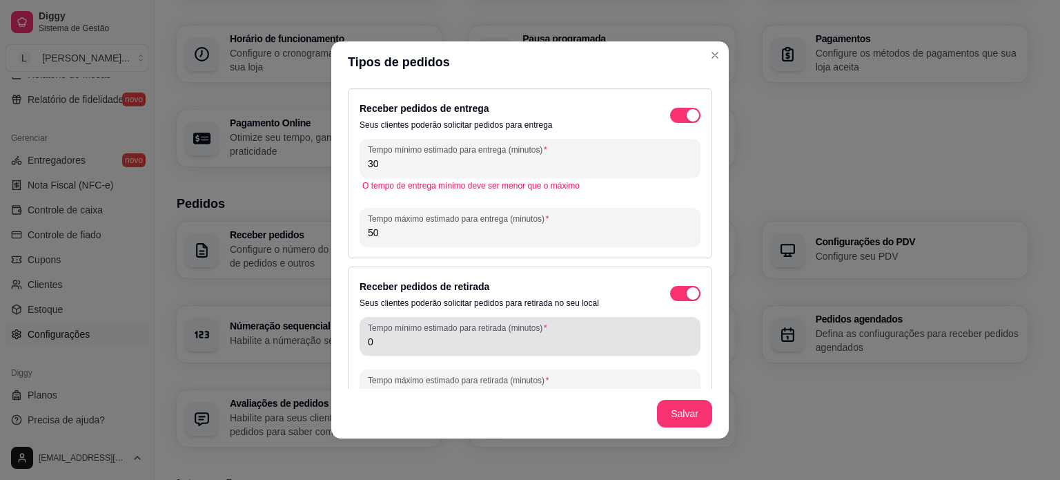
type input "50"
click at [471, 344] on input "0" at bounding box center [530, 342] width 324 height 14
drag, startPoint x: 396, startPoint y: 326, endPoint x: 356, endPoint y: 331, distance: 40.2
click at [360, 331] on div "Tempo mínimo estimado para retirada (minutos) 0" at bounding box center [530, 336] width 341 height 39
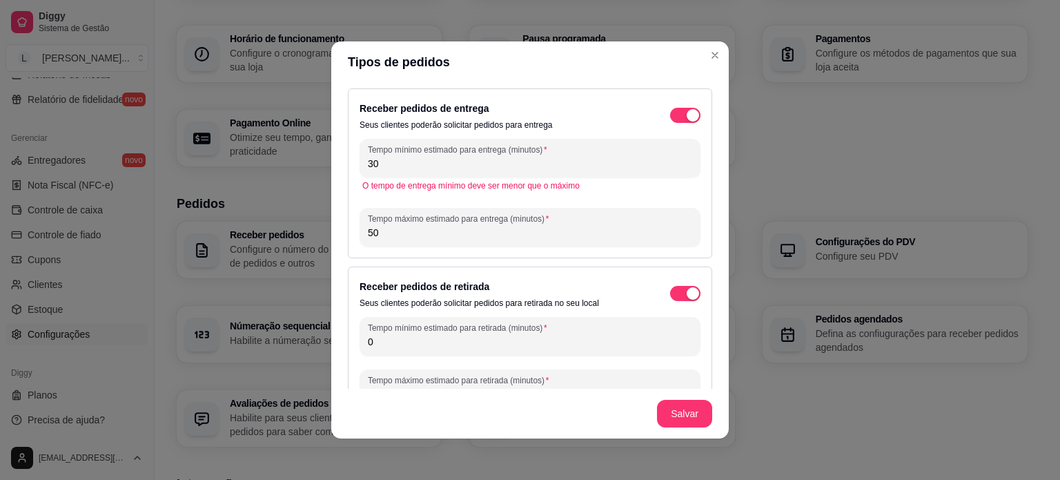
drag, startPoint x: 370, startPoint y: 341, endPoint x: 342, endPoint y: 339, distance: 28.4
click at [342, 339] on div "Receber pedidos de entrega Seus clientes poderão solicitar pedidos para entrega…" at bounding box center [529, 236] width 397 height 306
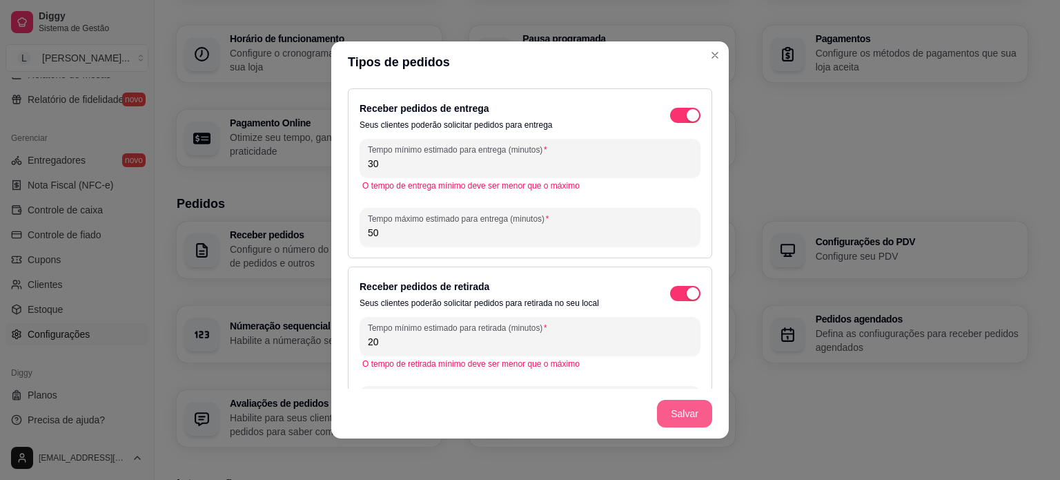
click at [666, 416] on button "Salvar" at bounding box center [684, 414] width 55 height 28
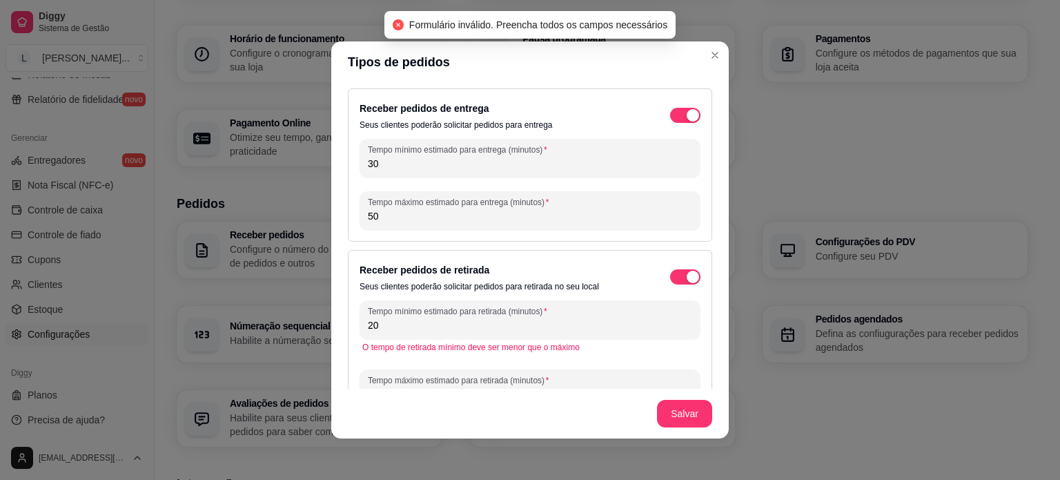
drag, startPoint x: 441, startPoint y: 324, endPoint x: 434, endPoint y: 329, distance: 8.8
click at [439, 324] on input "20" at bounding box center [530, 325] width 324 height 14
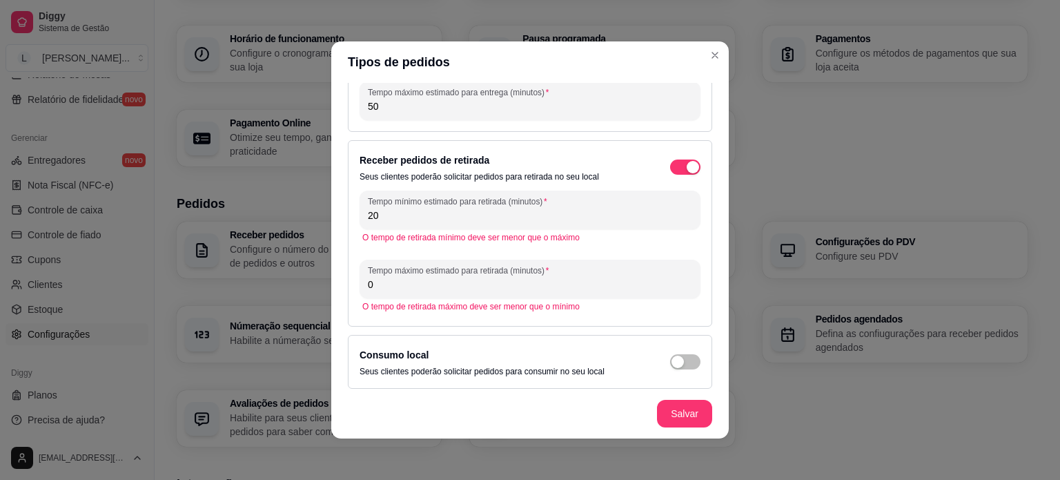
scroll to position [114, 0]
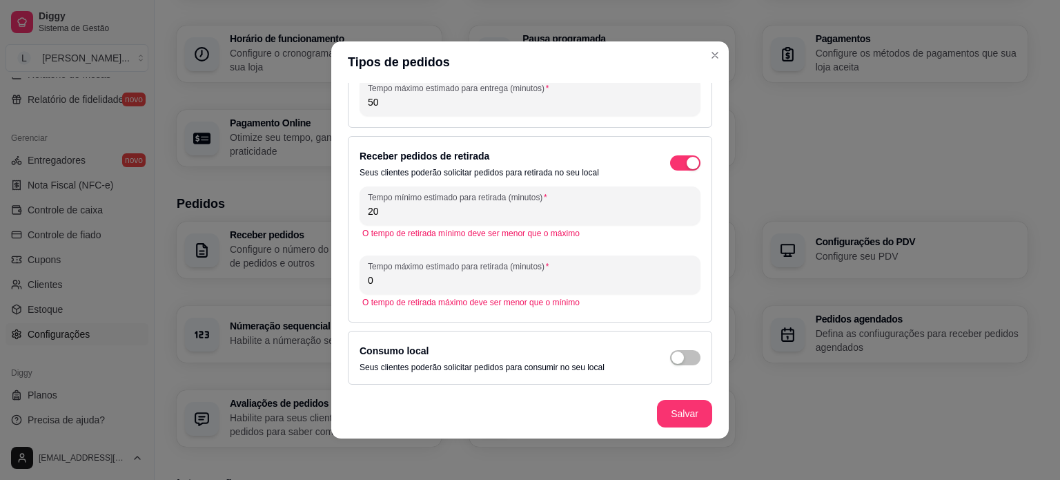
drag, startPoint x: 385, startPoint y: 279, endPoint x: 328, endPoint y: 270, distance: 57.4
click at [331, 270] on div "Receber pedidos de entrega Seus clientes poderão solicitar pedidos para entrega…" at bounding box center [529, 236] width 397 height 306
drag, startPoint x: 374, startPoint y: 215, endPoint x: 314, endPoint y: 208, distance: 60.4
click at [314, 208] on div "Tipos de pedidos Receber pedidos de entrega Seus clientes poderão solicitar ped…" at bounding box center [530, 240] width 1060 height 480
drag, startPoint x: 378, startPoint y: 213, endPoint x: 327, endPoint y: 200, distance: 52.6
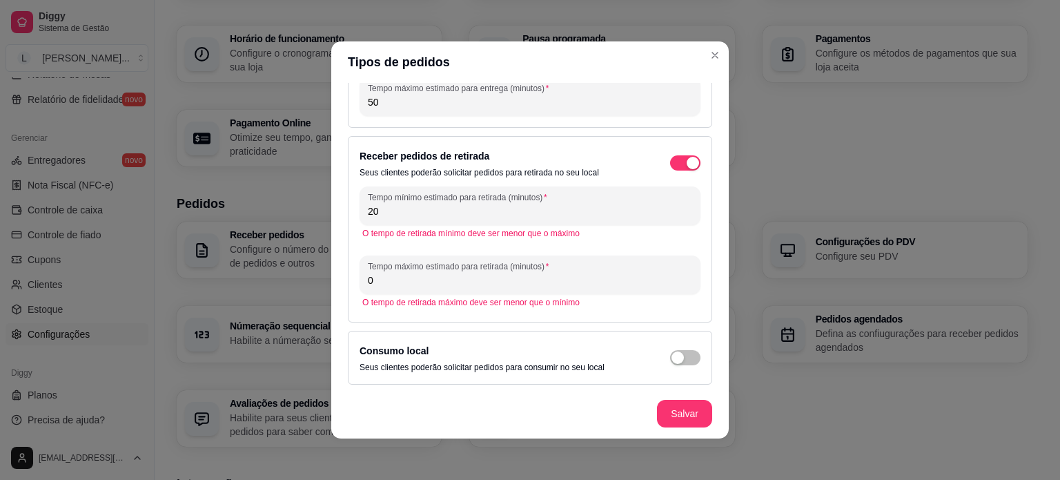
click at [331, 200] on div "Receber pedidos de entrega Seus clientes poderão solicitar pedidos para entrega…" at bounding box center [529, 236] width 397 height 306
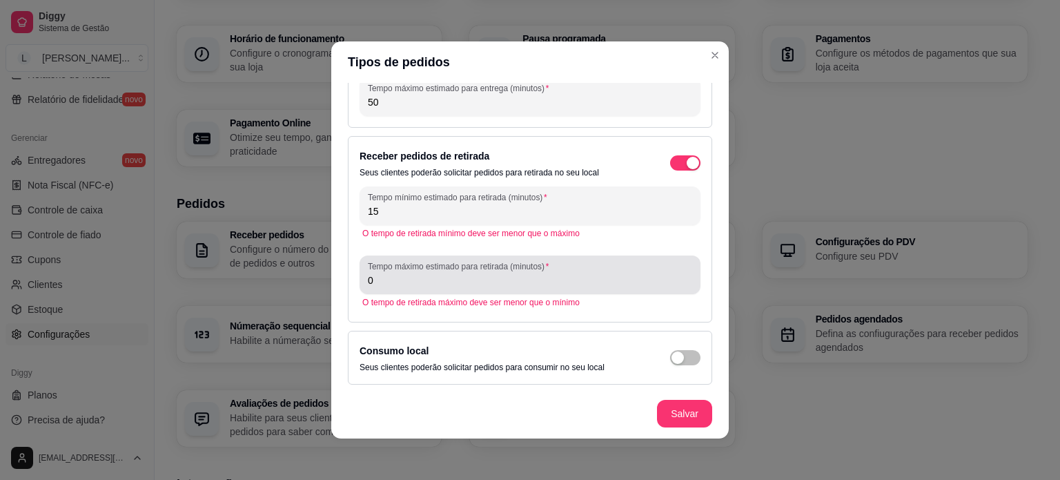
type input "15"
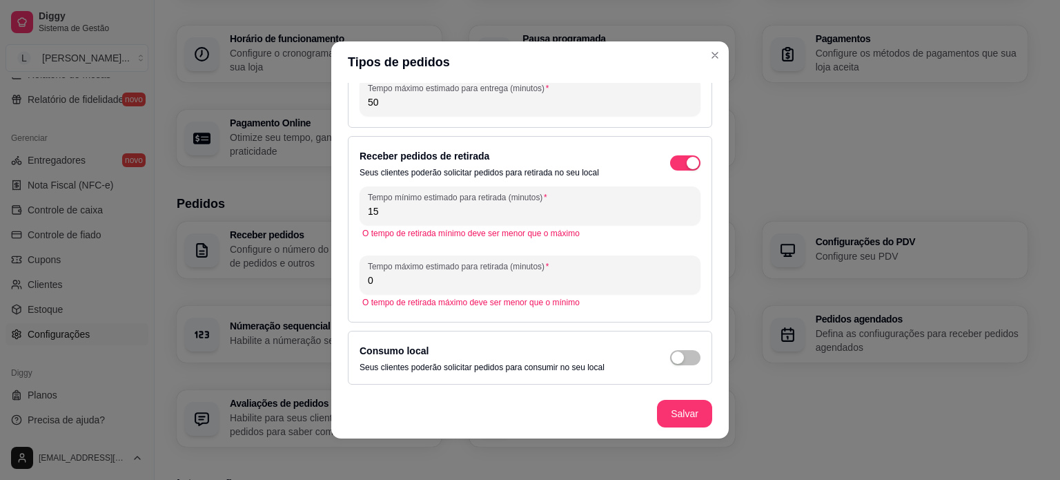
drag, startPoint x: 413, startPoint y: 283, endPoint x: 286, endPoint y: 267, distance: 128.0
click at [286, 267] on div "Tipos de pedidos Receber pedidos de entrega Seus clientes poderão solicitar ped…" at bounding box center [530, 240] width 1060 height 480
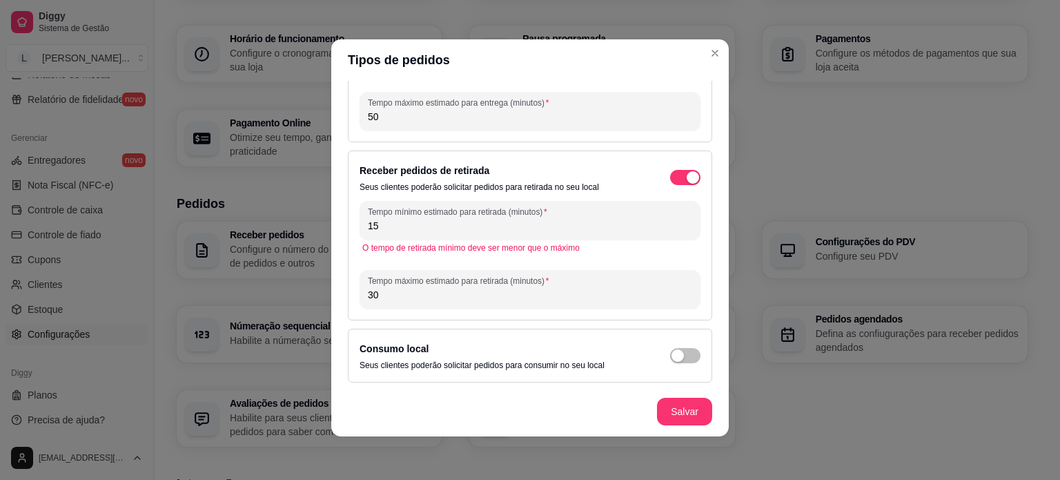
scroll to position [3, 0]
type input "30"
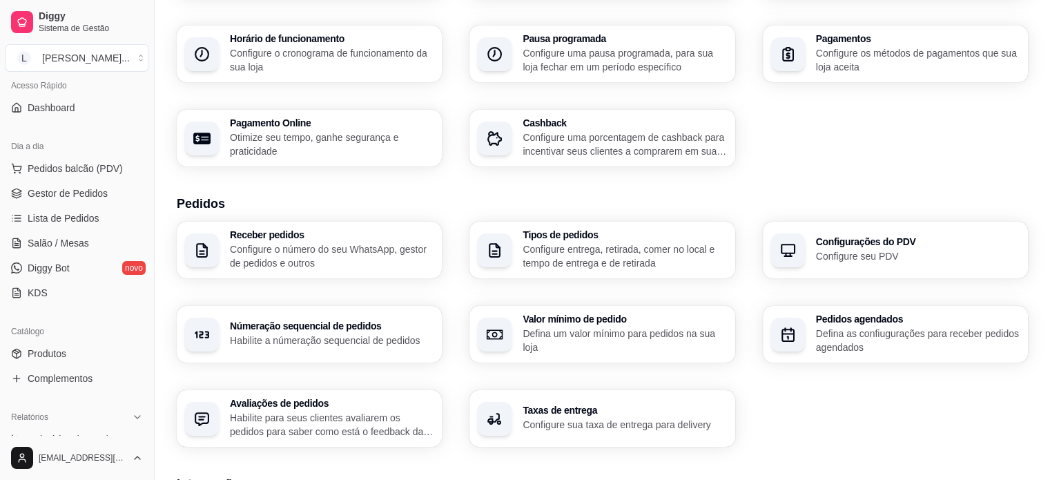
scroll to position [30, 0]
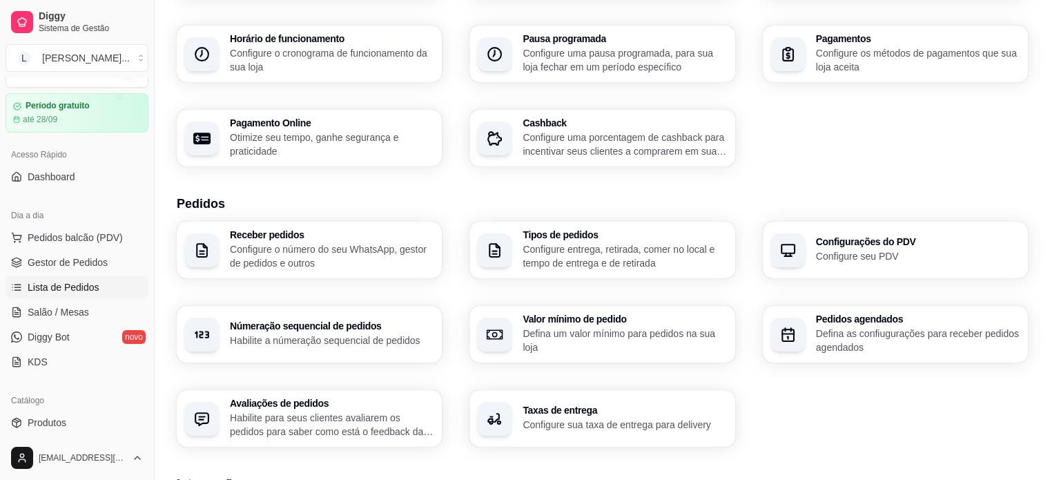
drag, startPoint x: 92, startPoint y: 290, endPoint x: 108, endPoint y: 292, distance: 15.3
click at [92, 290] on span "Lista de Pedidos" at bounding box center [64, 287] width 72 height 14
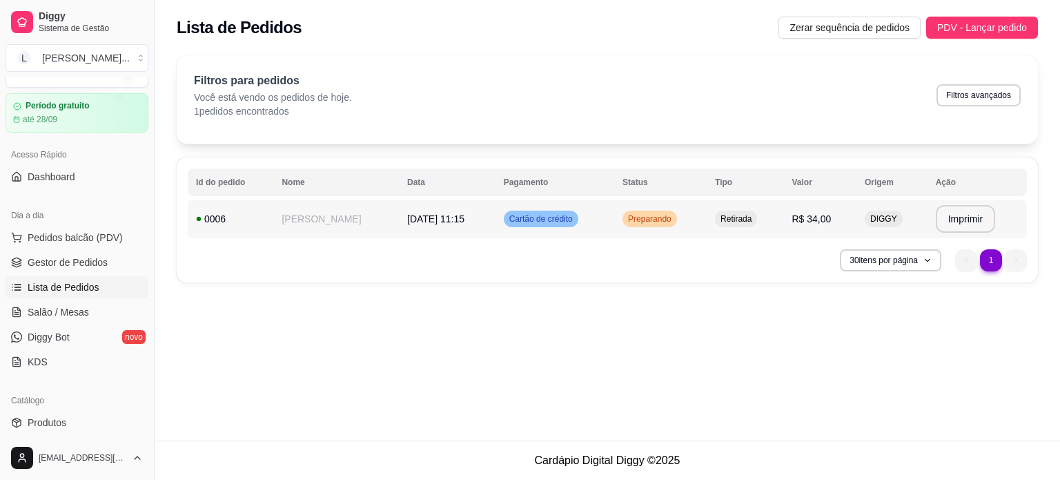
click at [651, 217] on span "Preparando" at bounding box center [649, 218] width 49 height 11
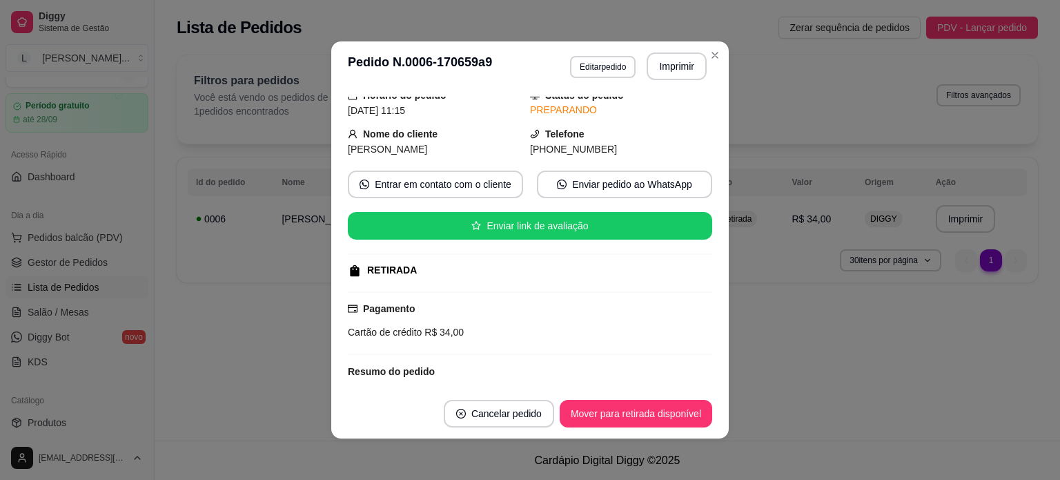
scroll to position [138, 0]
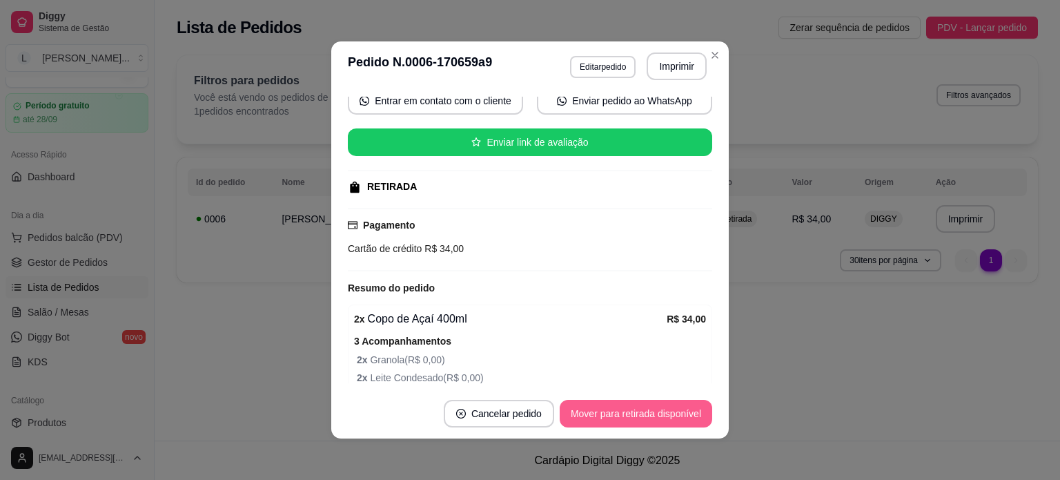
click at [620, 410] on button "Mover para retirada disponível" at bounding box center [636, 414] width 152 height 28
click at [655, 420] on button "Mover para finalizado" at bounding box center [655, 413] width 111 height 27
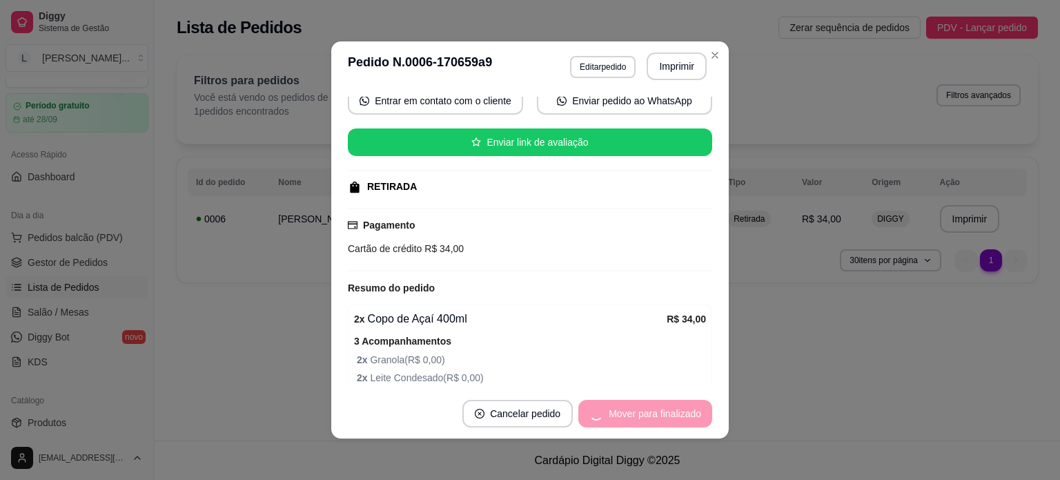
scroll to position [106, 0]
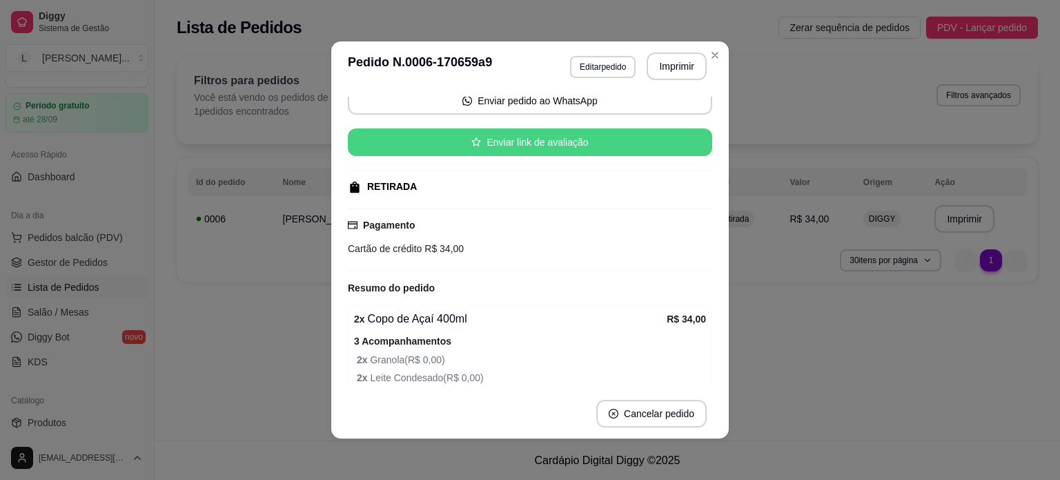
click at [547, 150] on button "Enviar link de avaliação" at bounding box center [530, 142] width 364 height 28
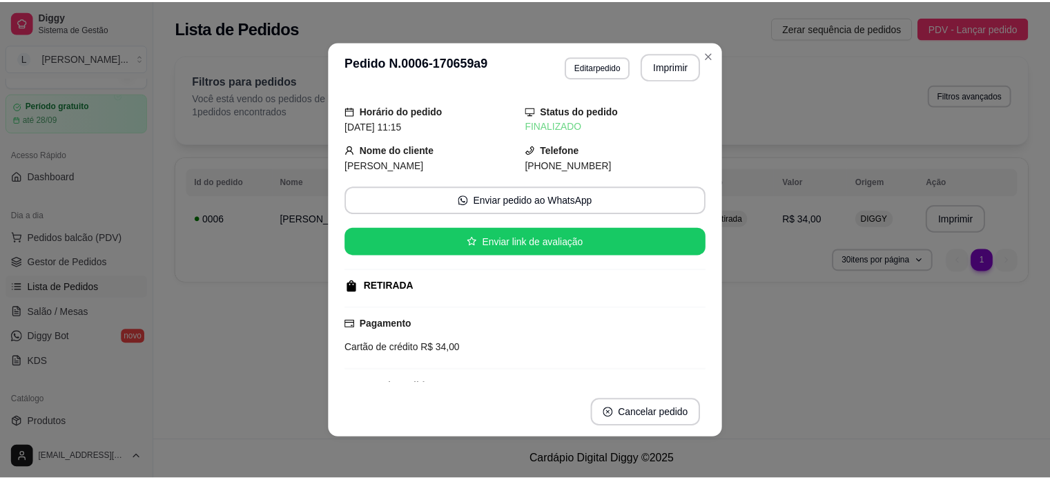
scroll to position [0, 0]
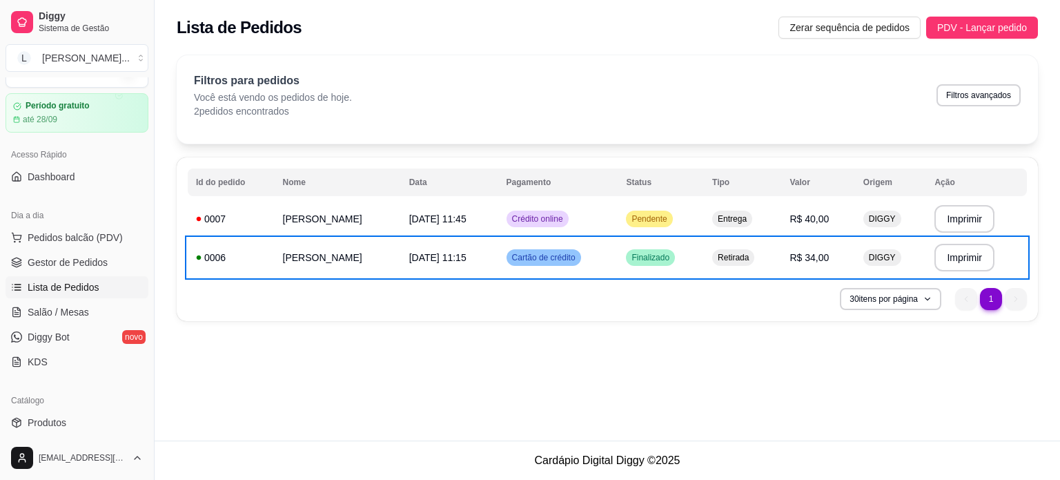
click at [82, 348] on ul "Pedidos balcão (PDV) Gestor de Pedidos Lista de Pedidos Salão / Mesas Diggy Bot…" at bounding box center [77, 299] width 143 height 146
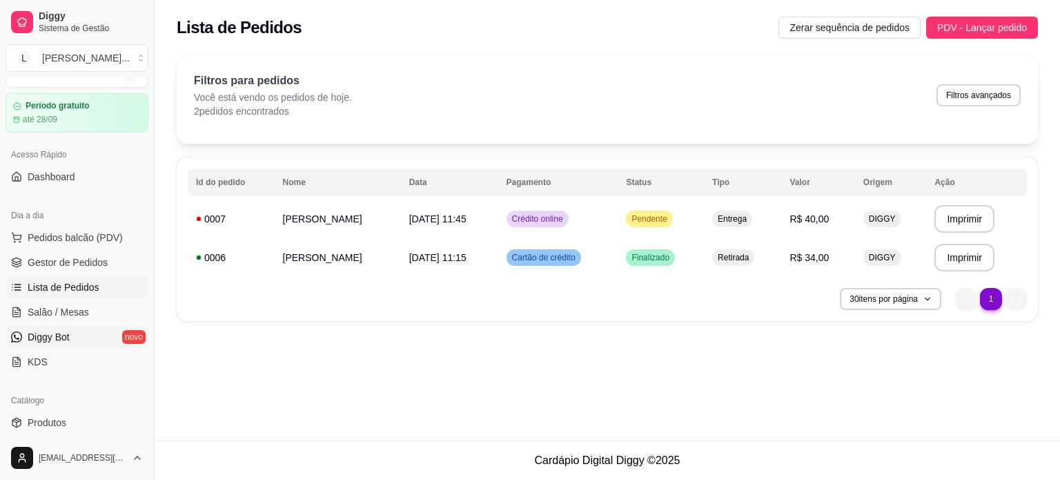
click at [88, 335] on link "Diggy Bot novo" at bounding box center [77, 337] width 143 height 22
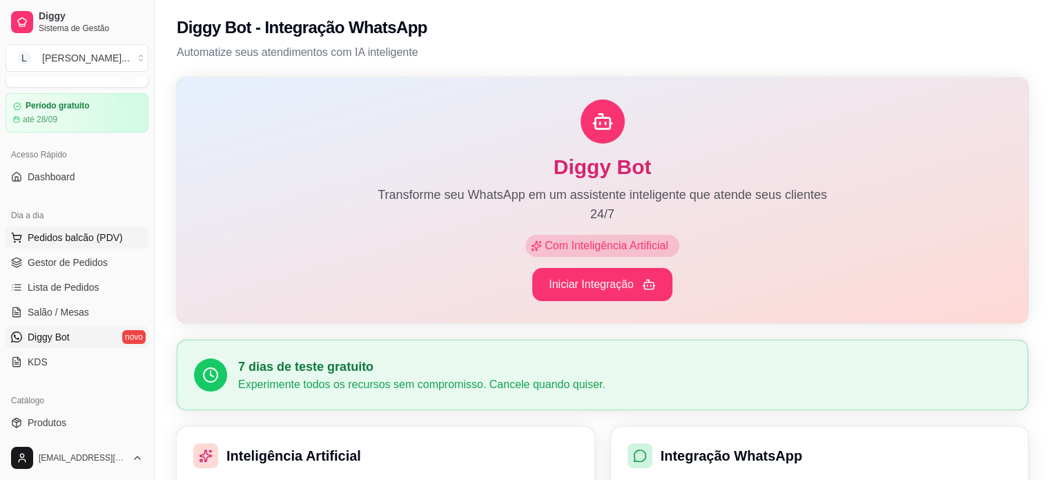
click at [90, 242] on span "Pedidos balcão (PDV)" at bounding box center [75, 237] width 95 height 14
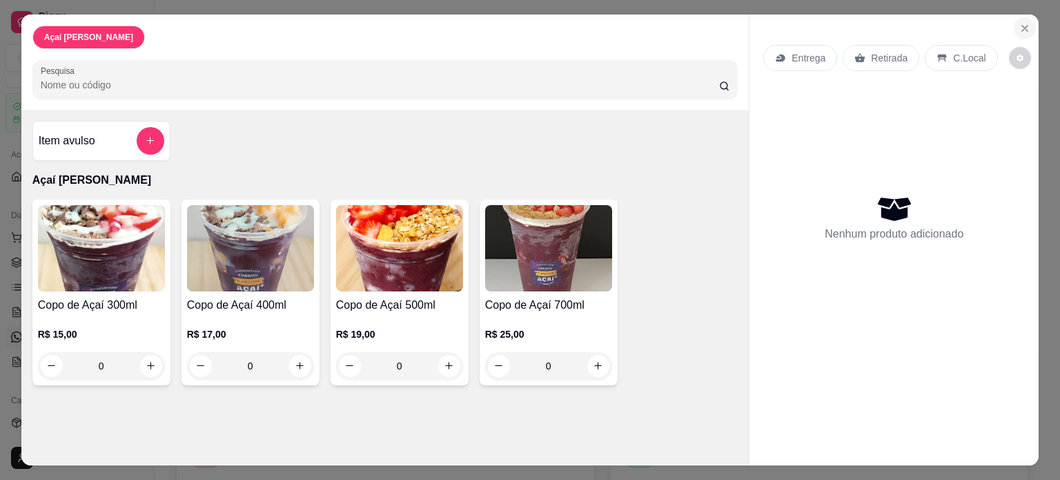
click at [1024, 23] on icon "Close" at bounding box center [1024, 28] width 11 height 11
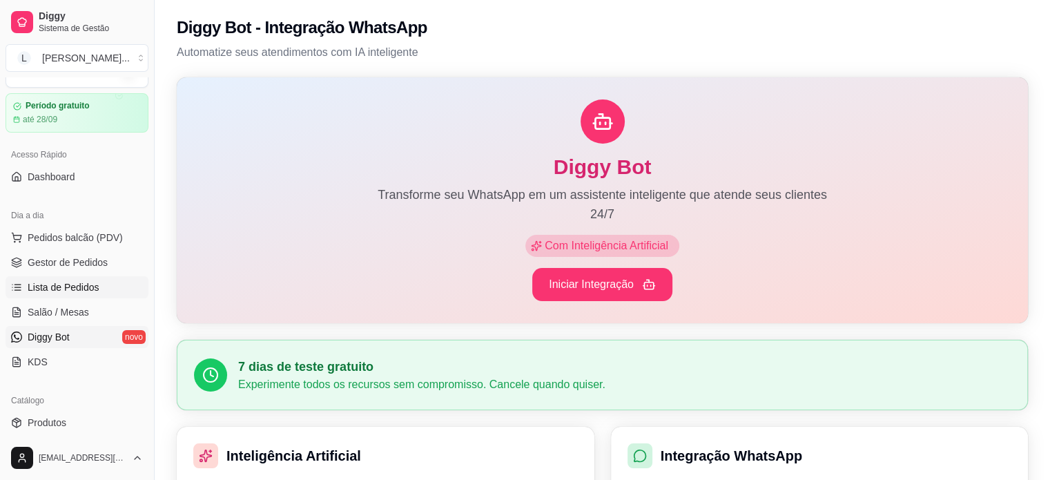
click at [30, 284] on span "Lista de Pedidos" at bounding box center [64, 287] width 72 height 14
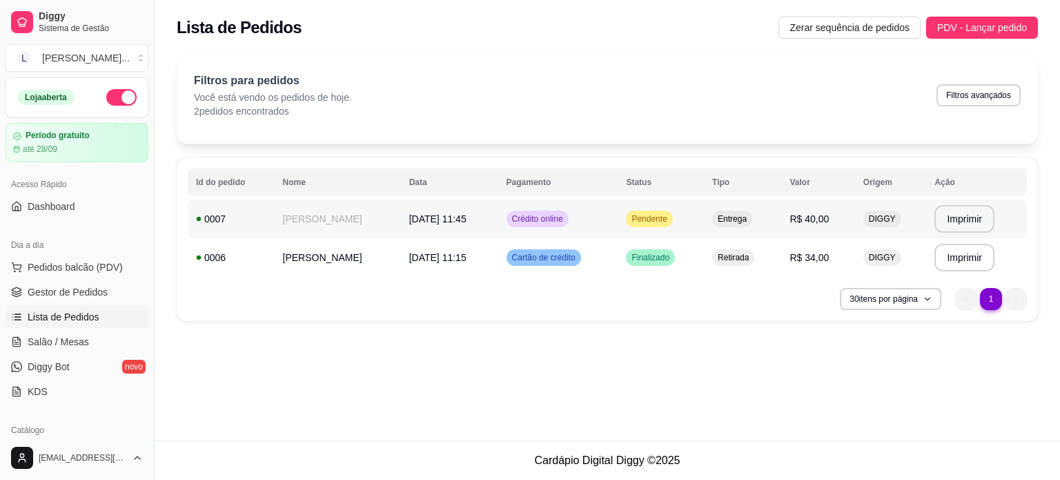
click at [638, 210] on div "Pendente" at bounding box center [649, 218] width 46 height 17
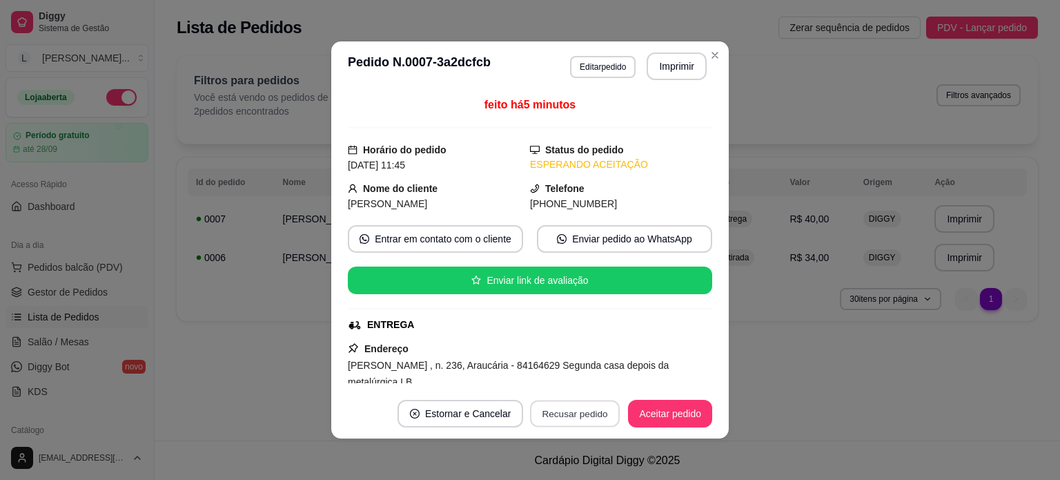
click at [567, 409] on button "Recusar pedido" at bounding box center [575, 413] width 90 height 27
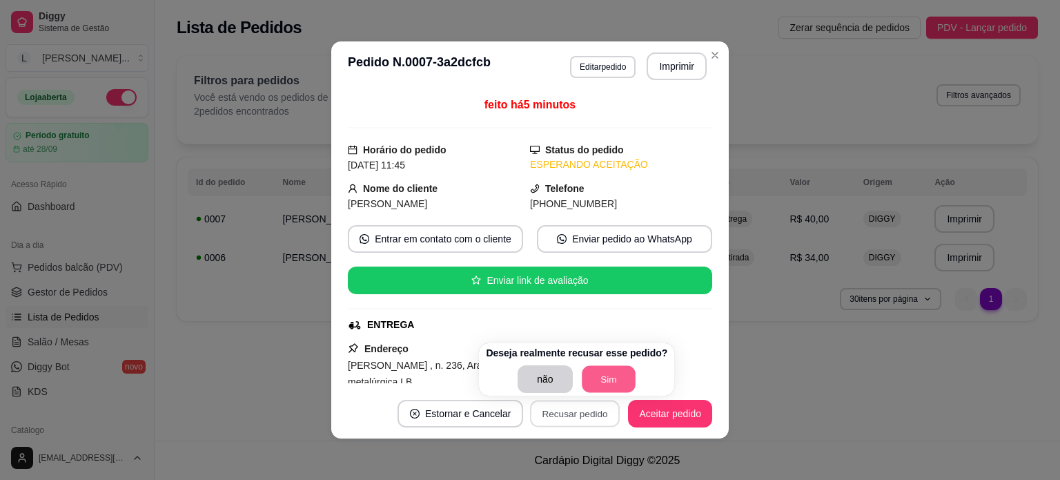
click at [627, 380] on button "Sim" at bounding box center [609, 379] width 54 height 27
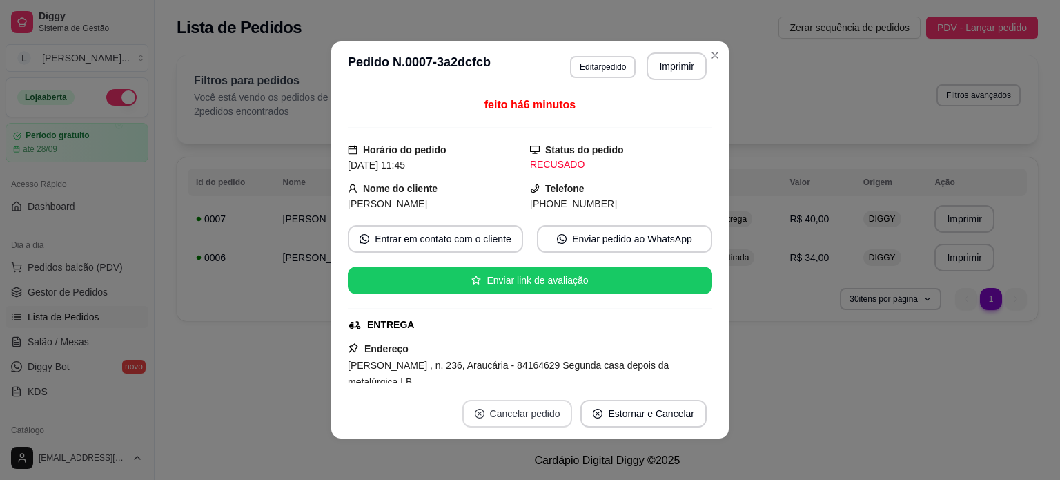
click at [513, 413] on button "Cancelar pedido" at bounding box center [517, 414] width 110 height 28
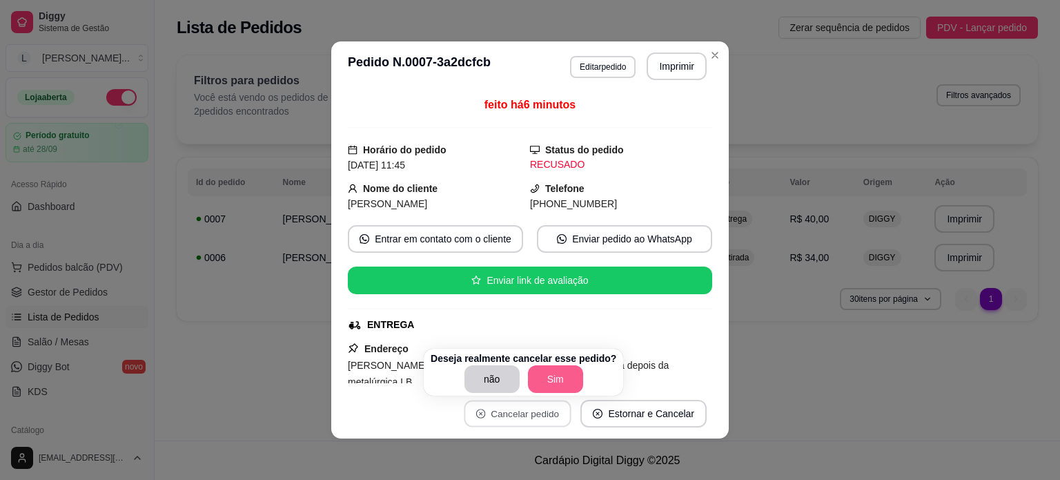
click at [562, 382] on button "Sim" at bounding box center [555, 379] width 55 height 28
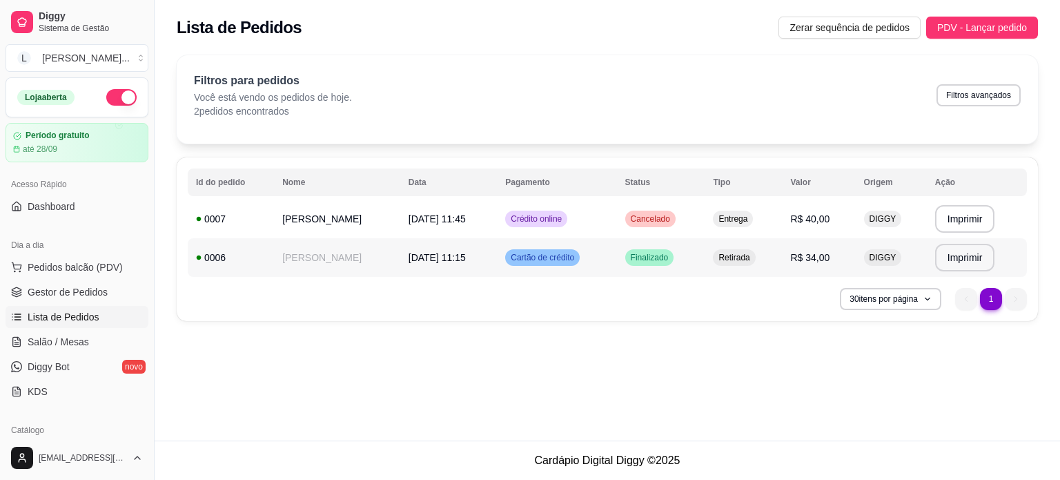
click at [350, 261] on td "[PERSON_NAME]" at bounding box center [337, 257] width 126 height 39
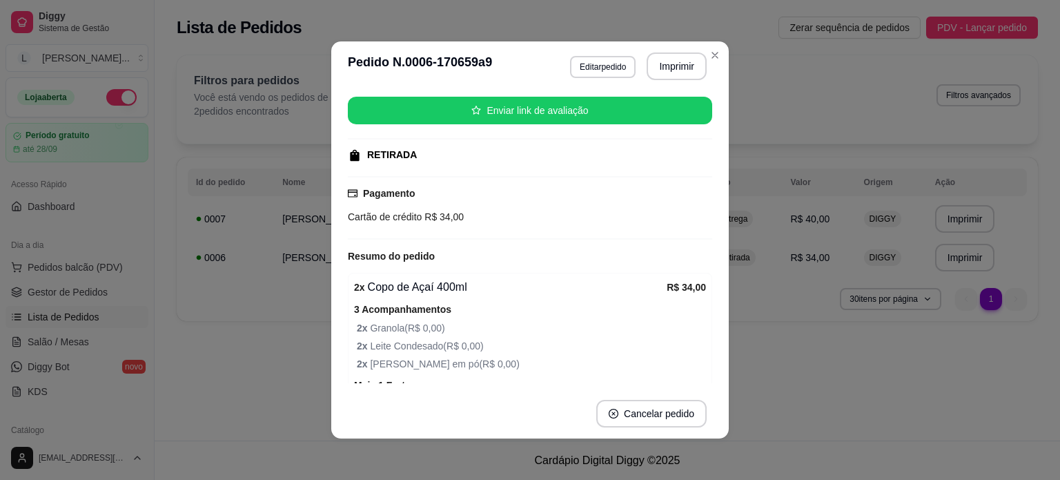
scroll to position [224, 0]
